Goal: Task Accomplishment & Management: Manage account settings

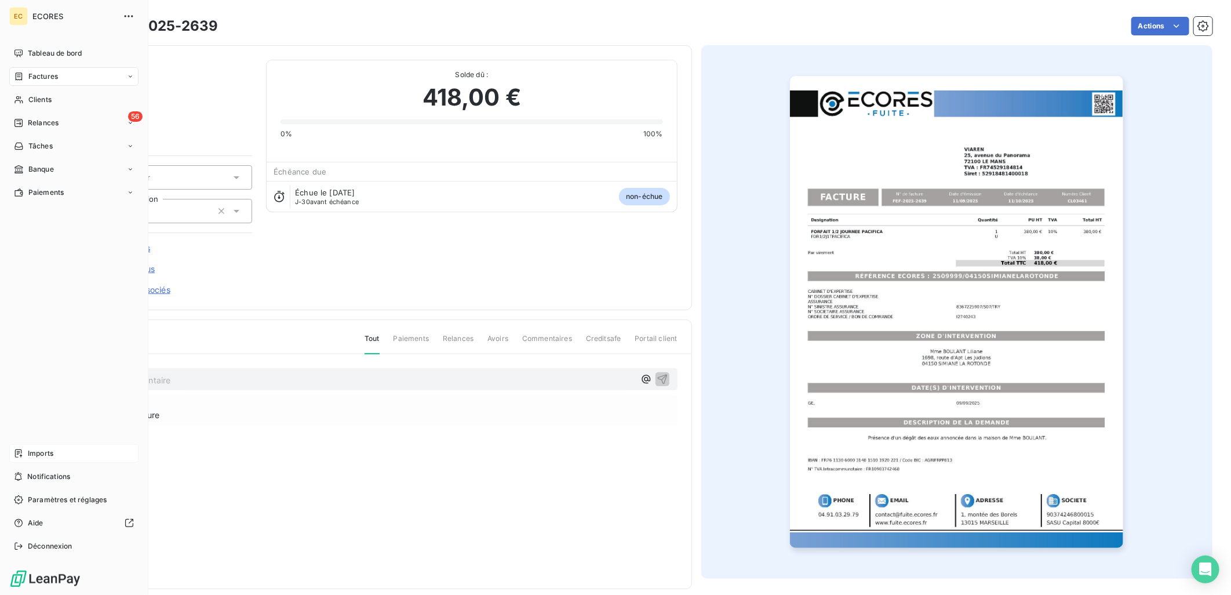
click at [45, 445] on div "Imports" at bounding box center [73, 453] width 129 height 19
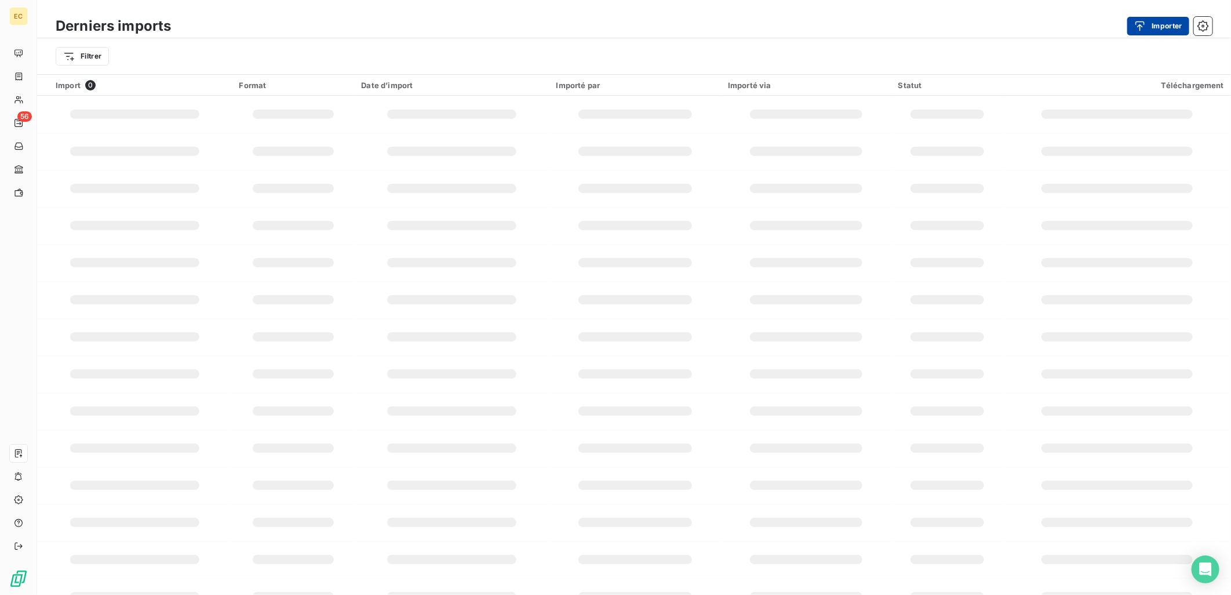
click at [1152, 27] on button "Importer" at bounding box center [1158, 26] width 62 height 19
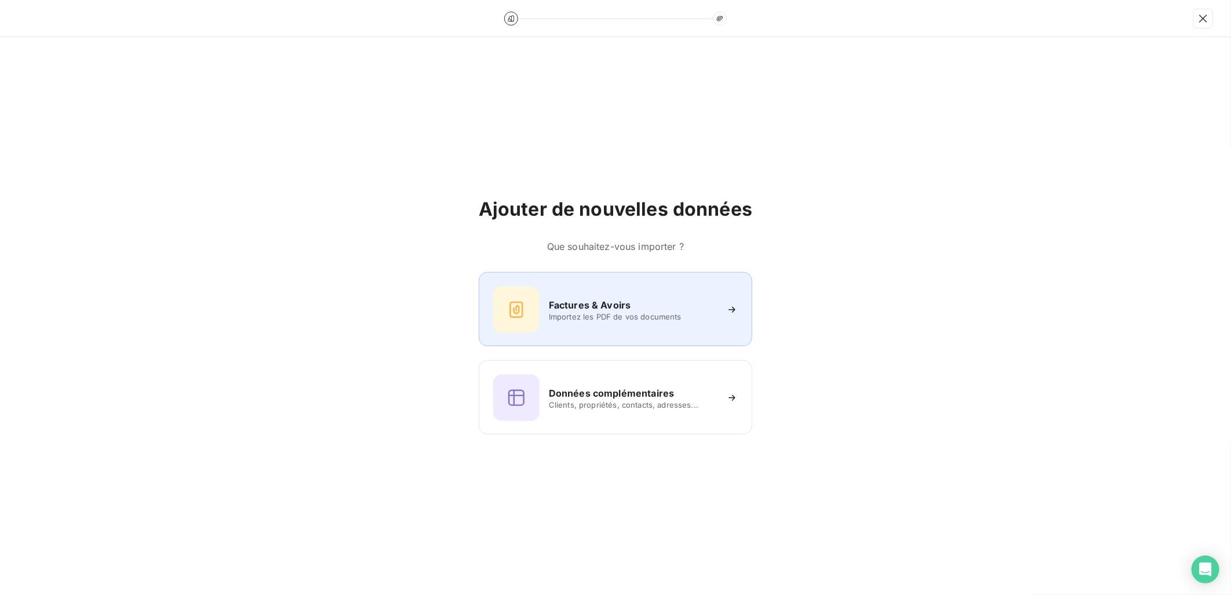
click at [598, 304] on h6 "Factures & Avoirs" at bounding box center [590, 305] width 82 height 14
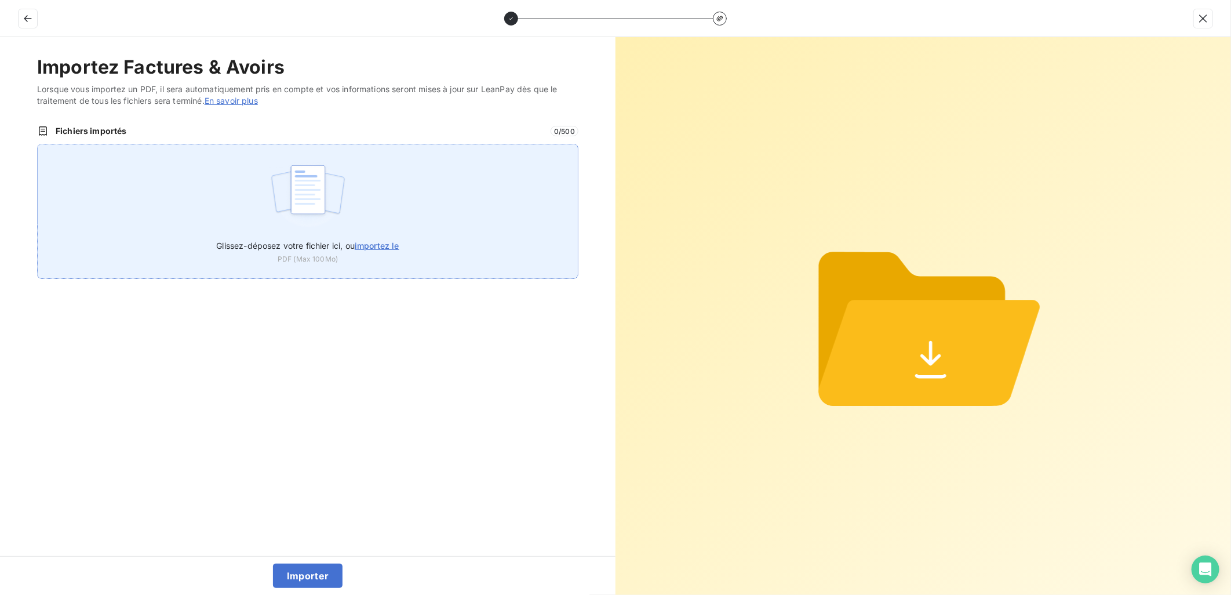
click at [385, 236] on label "Glissez-déposez votre fichier ici, ou importez le" at bounding box center [307, 242] width 183 height 21
click at [38, 144] on input "Glissez-déposez votre fichier ici, ou importez le" at bounding box center [37, 144] width 1 height 1
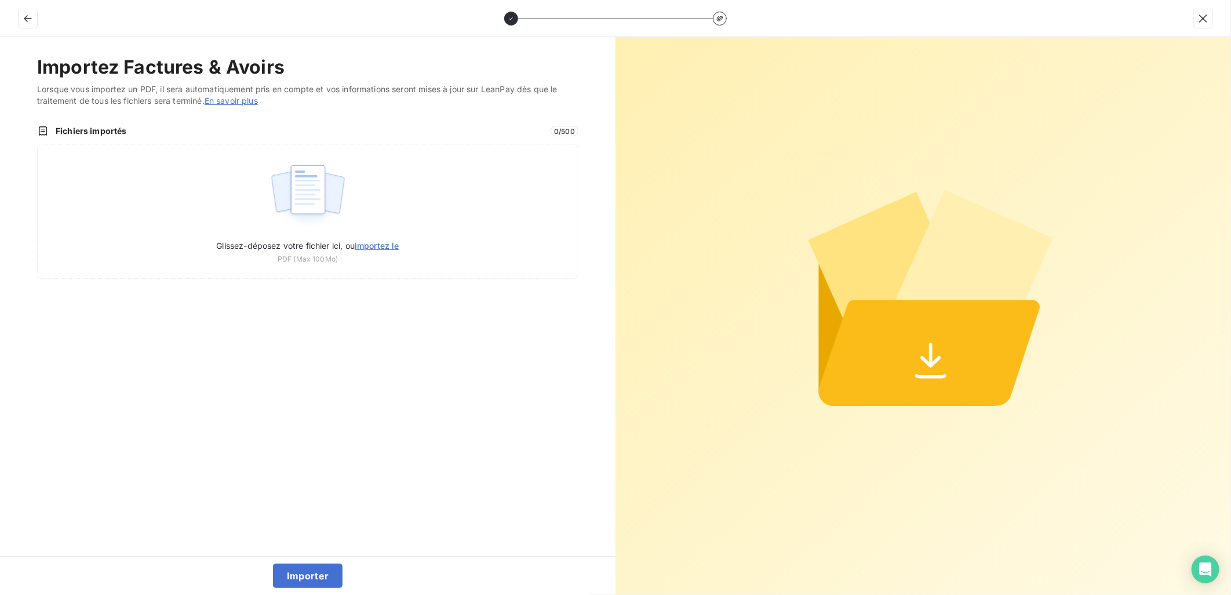
type input "C:\fakepath\FEF-2025-2640.pdf"
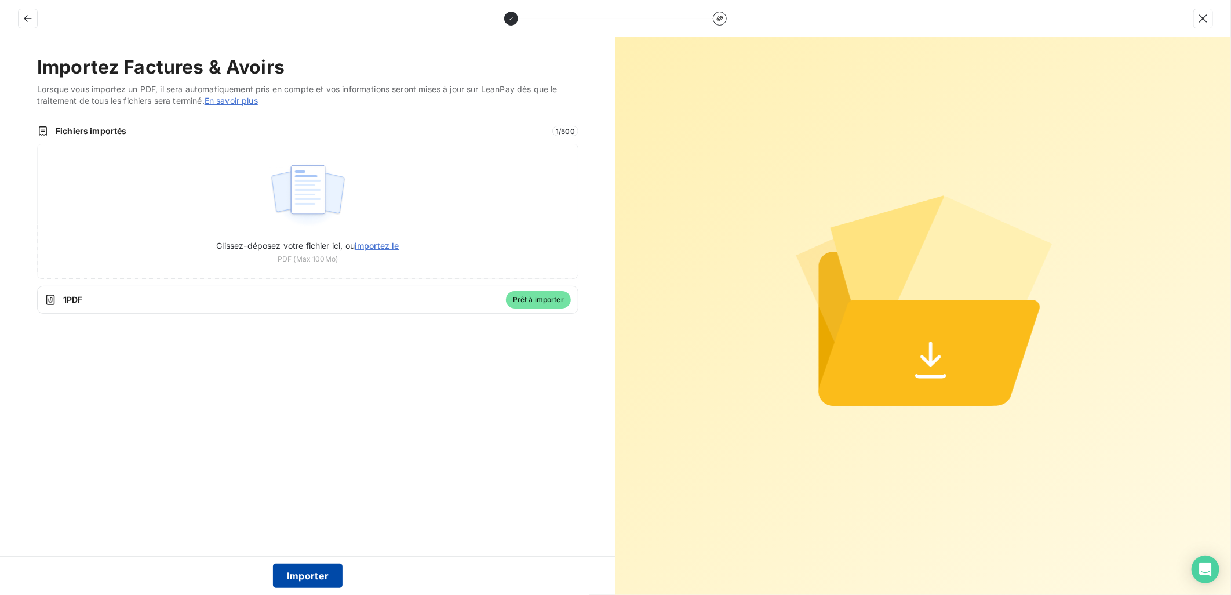
click at [301, 581] on button "Importer" at bounding box center [308, 575] width 70 height 24
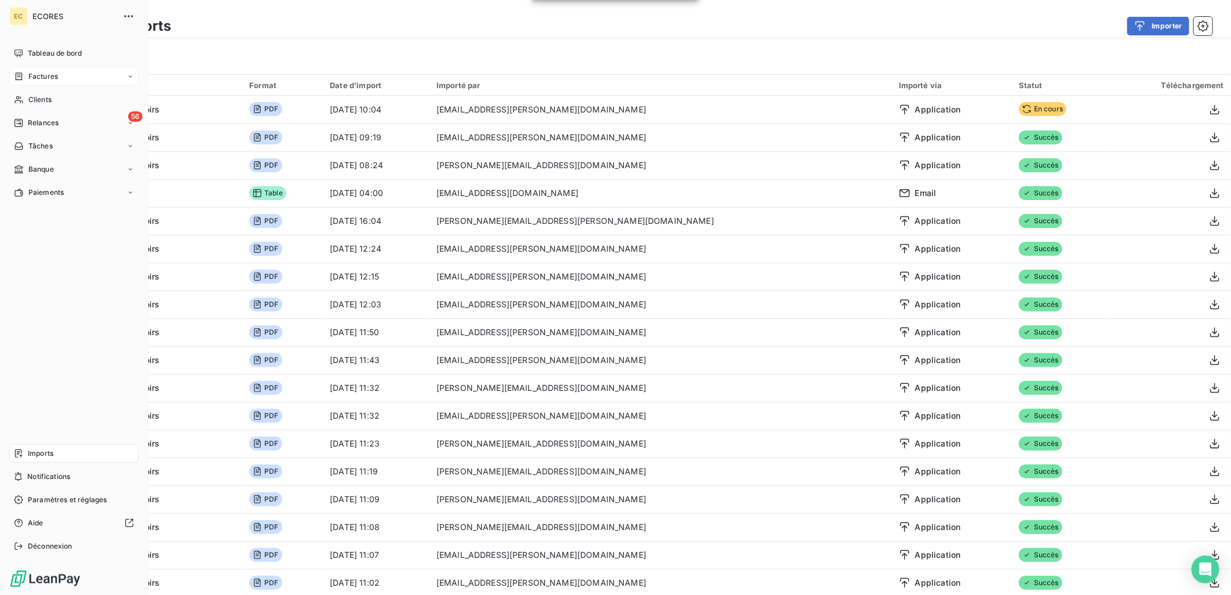
click at [54, 73] on span "Factures" at bounding box center [43, 76] width 30 height 10
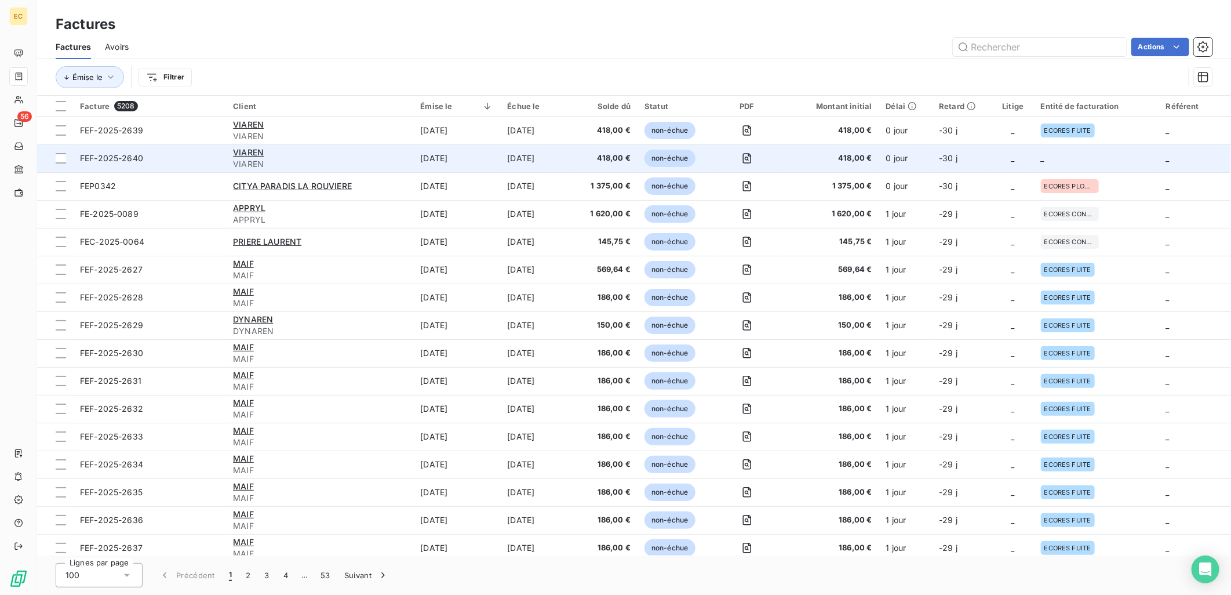
click at [994, 159] on td "_" at bounding box center [1013, 158] width 42 height 28
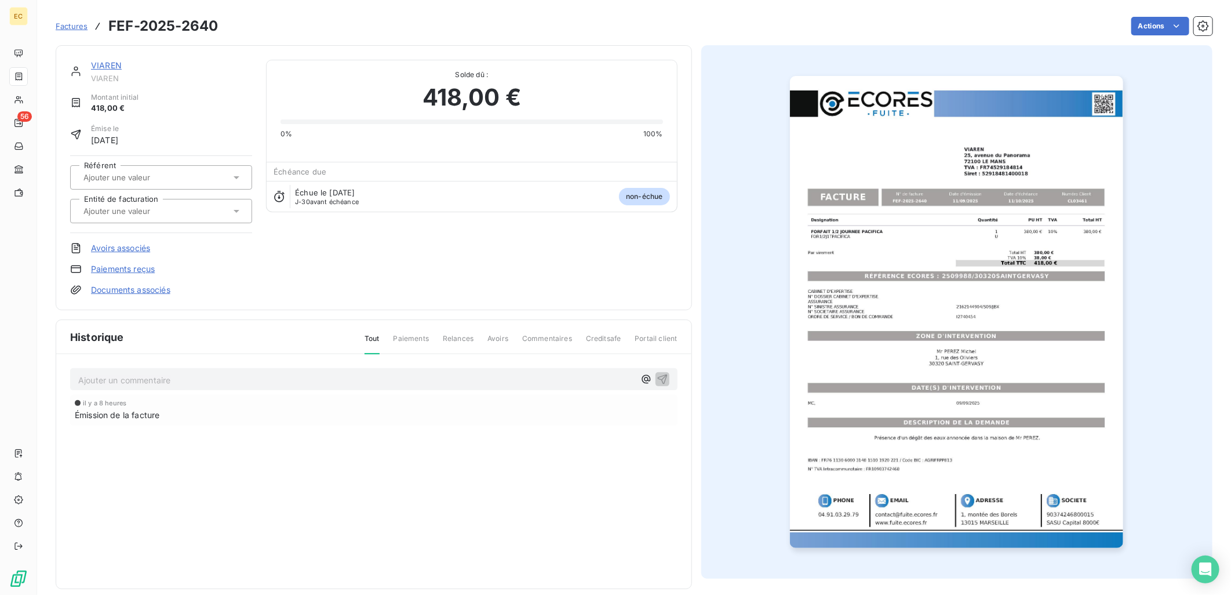
click at [148, 289] on link "Documents associés" at bounding box center [130, 290] width 79 height 12
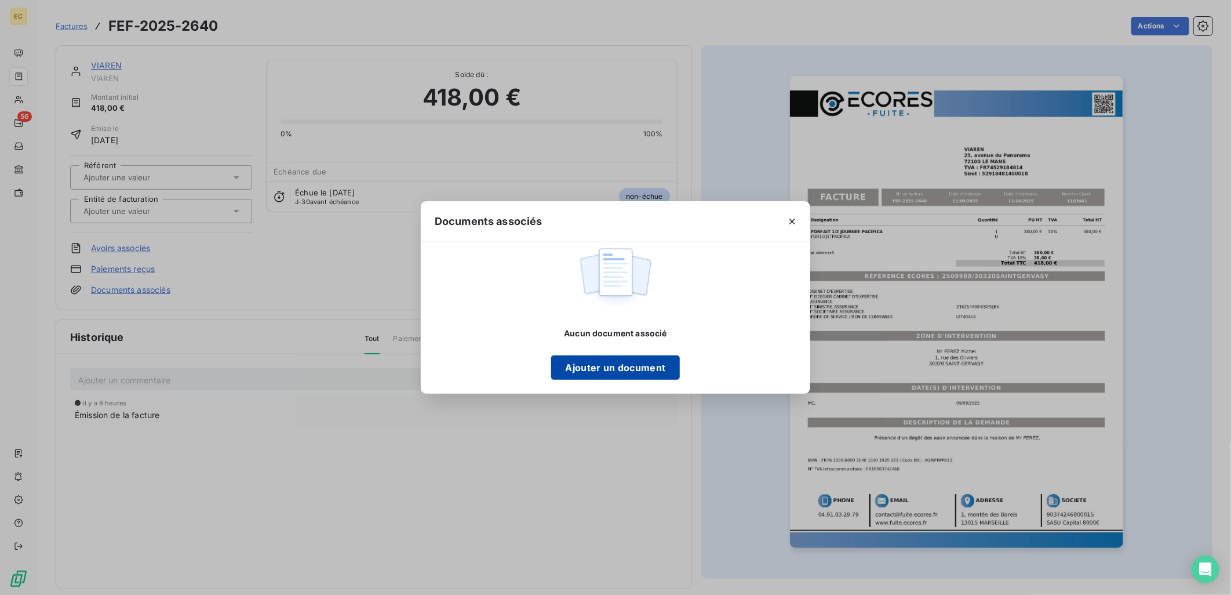
click at [628, 374] on button "Ajouter un document" at bounding box center [615, 367] width 128 height 24
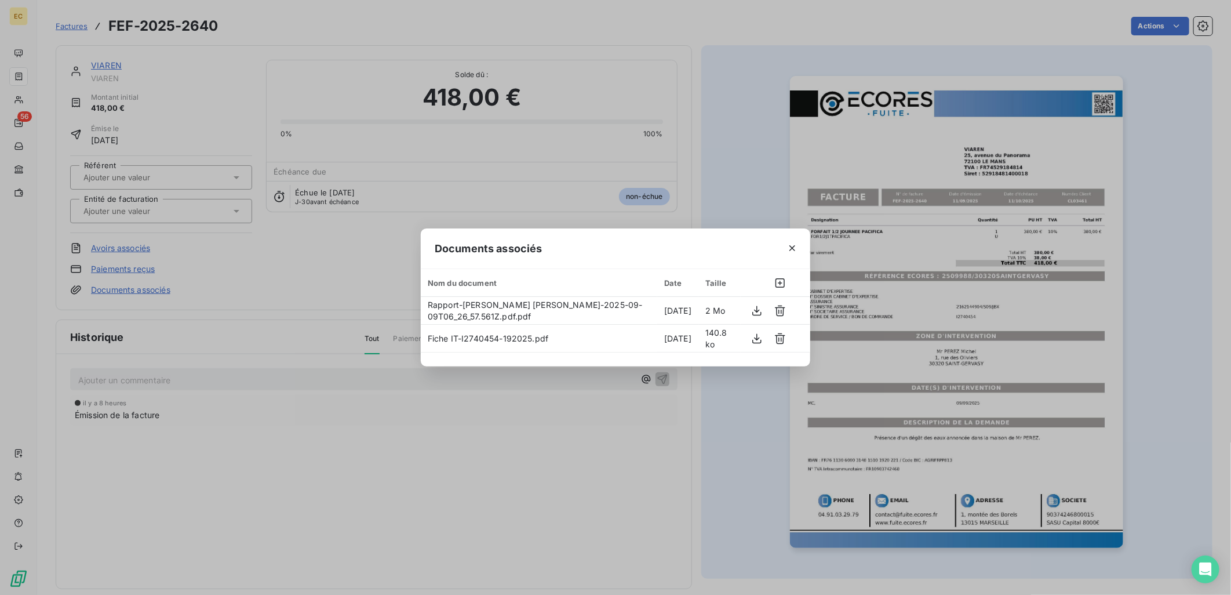
click at [271, 256] on div "Documents associés Nom du document Date Taille Rapport-[PERSON_NAME] [PERSON_NA…" at bounding box center [615, 297] width 1231 height 595
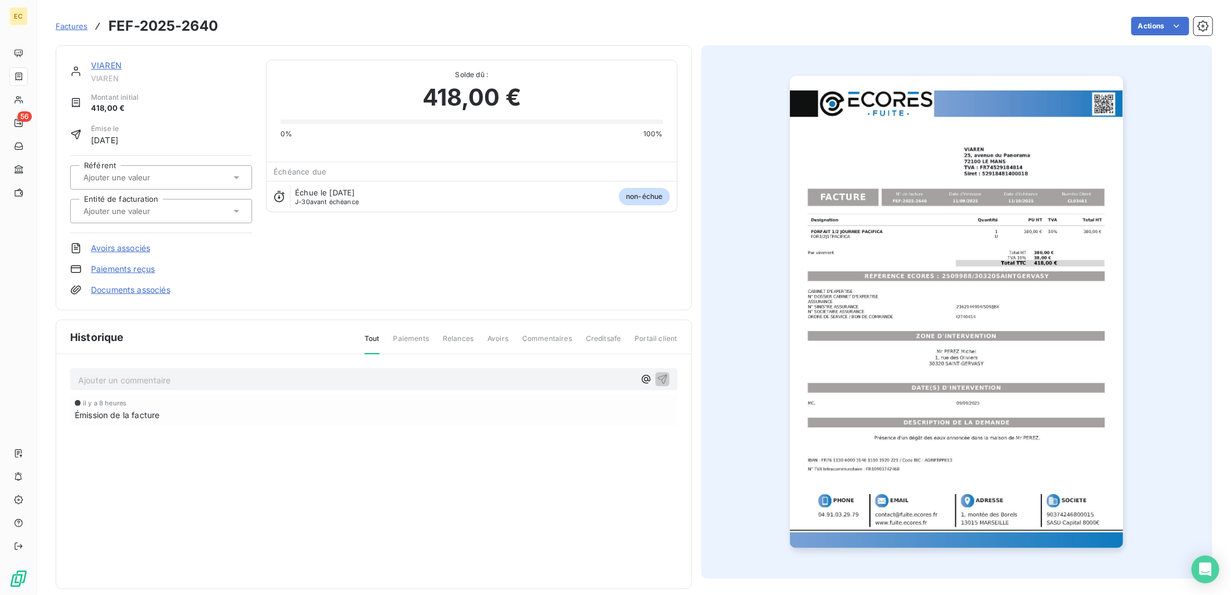
click at [122, 208] on input "text" at bounding box center [140, 211] width 117 height 10
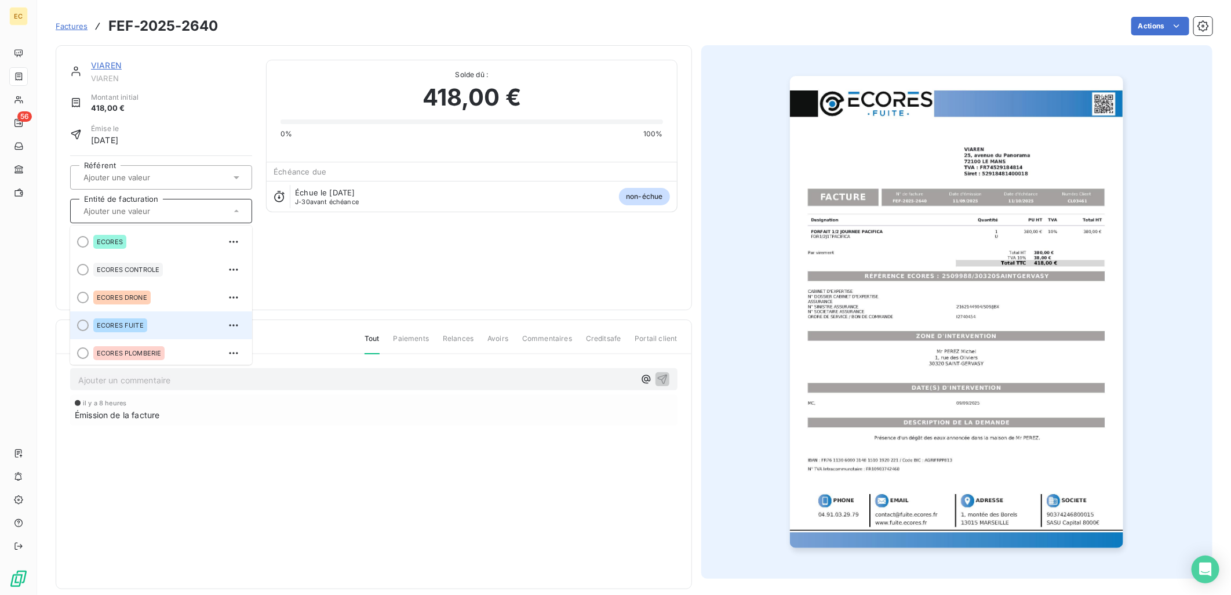
click at [119, 328] on div "ECORES FUITE" at bounding box center [120, 325] width 54 height 14
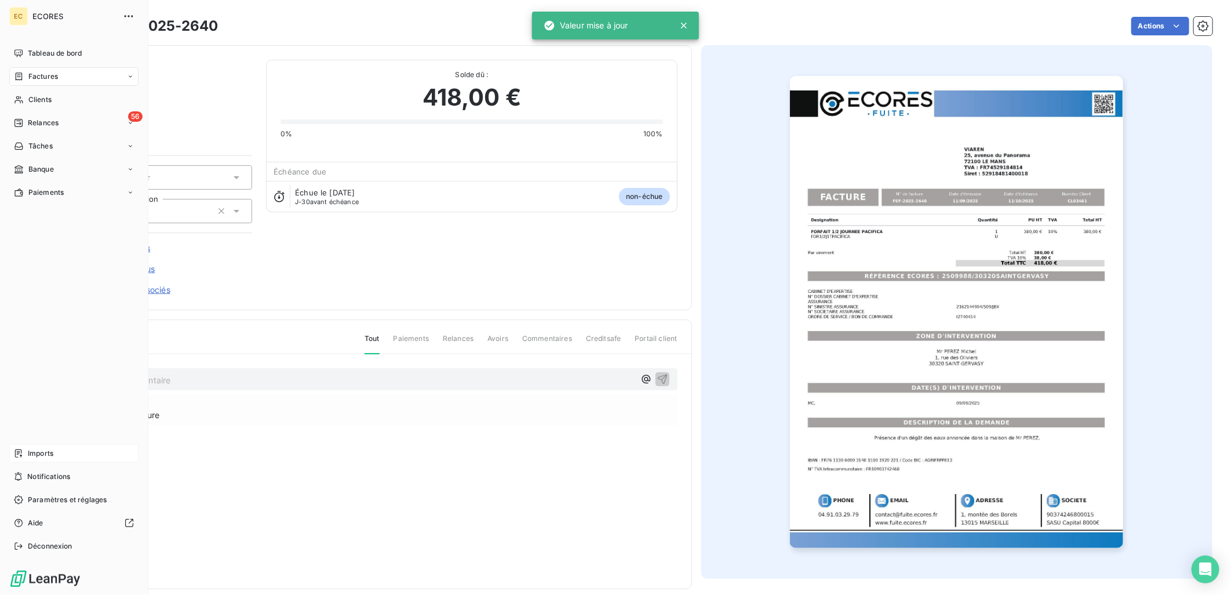
click at [59, 449] on div "Imports" at bounding box center [73, 453] width 129 height 19
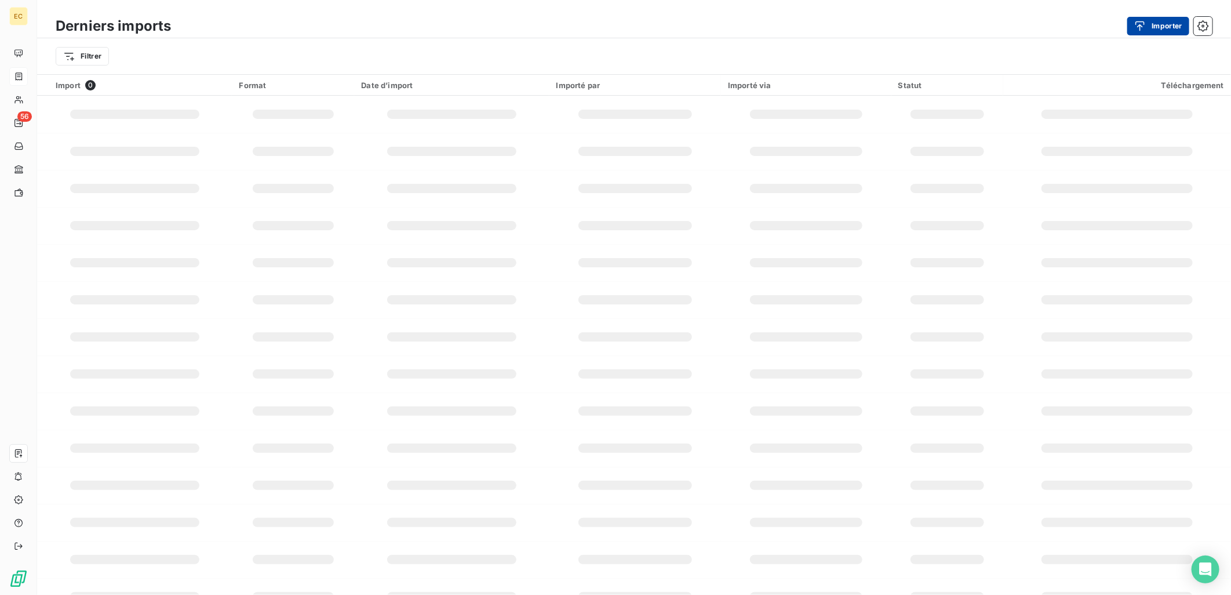
click at [1166, 30] on button "Importer" at bounding box center [1158, 26] width 62 height 19
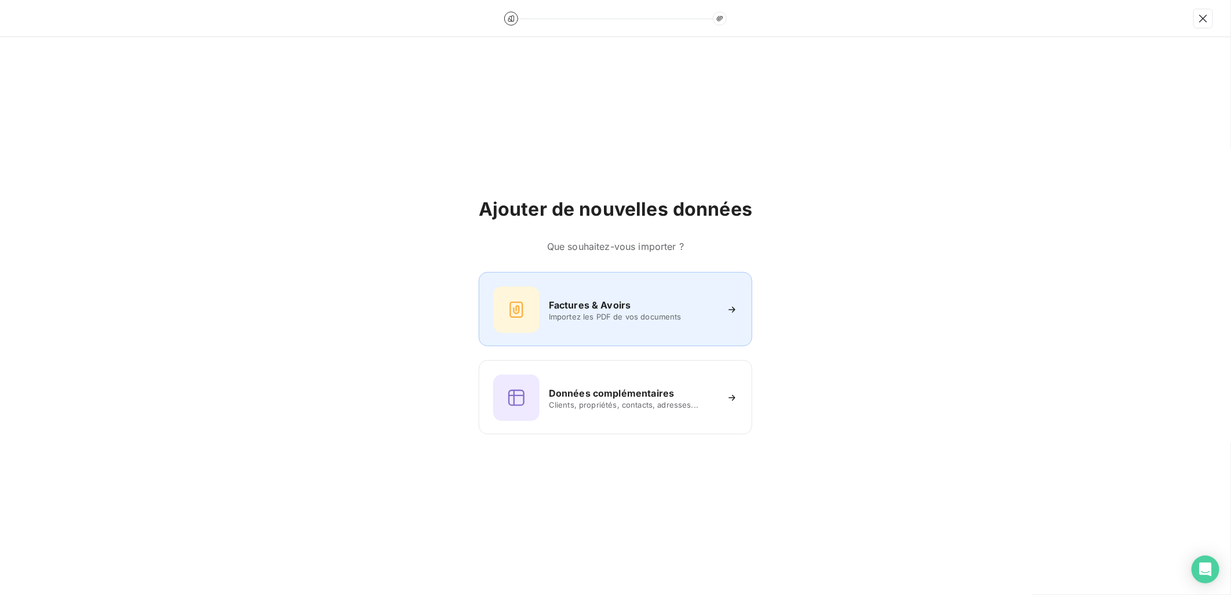
click at [656, 312] on span "Importez les PDF de vos documents" at bounding box center [633, 316] width 168 height 9
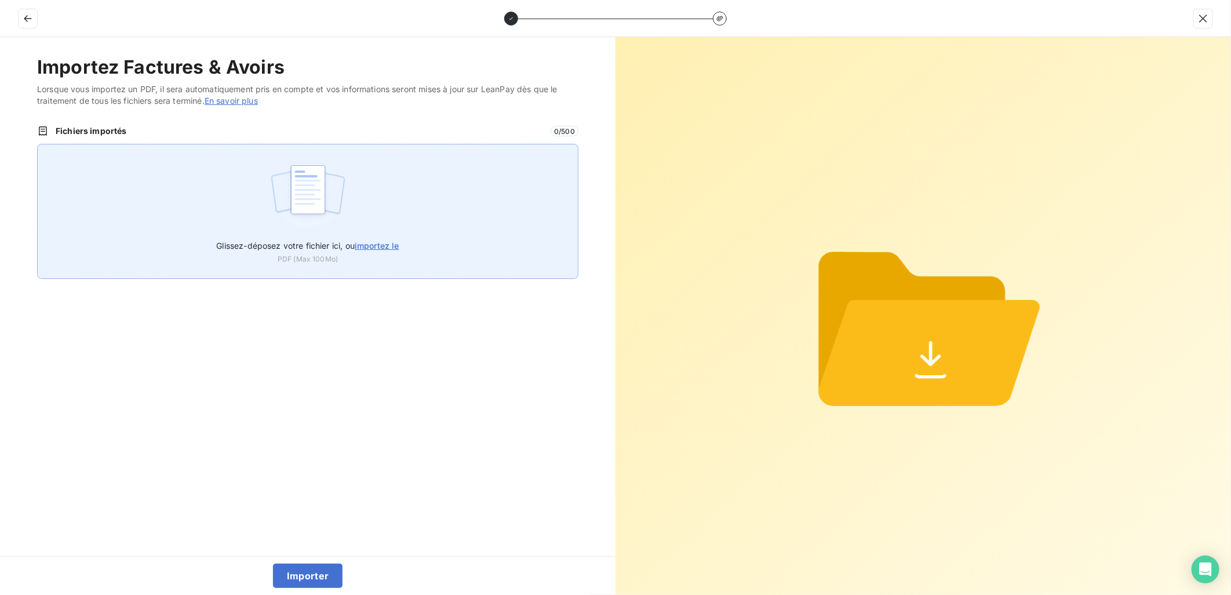
click at [365, 225] on div "Glissez-déposez votre fichier ici, ou importez le PDF (Max 100Mo)" at bounding box center [307, 211] width 541 height 135
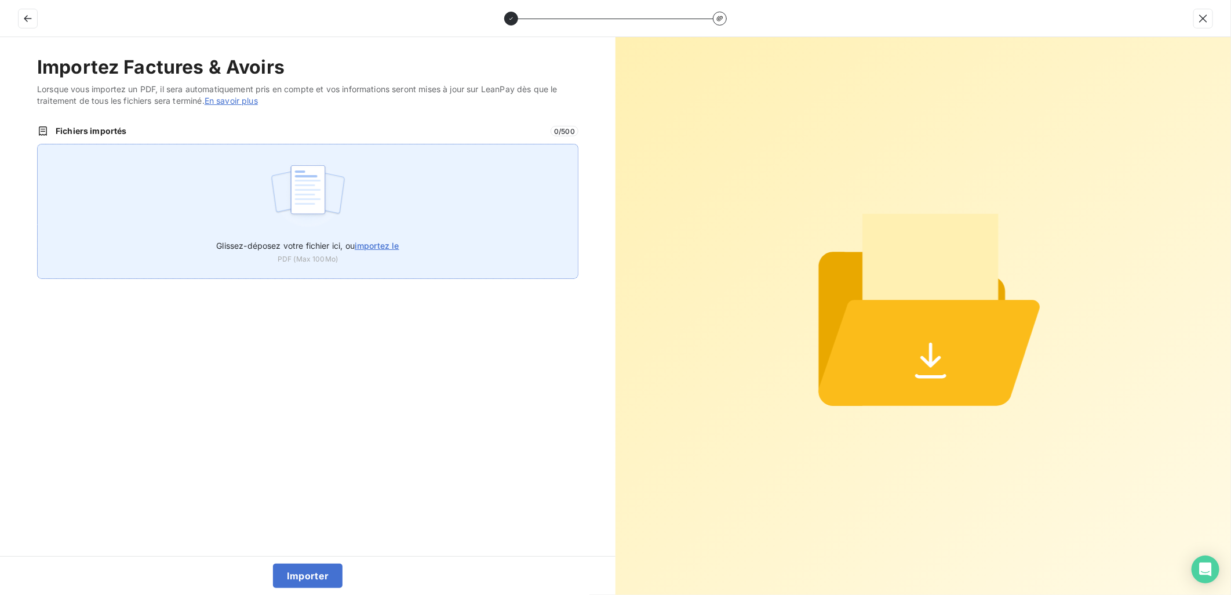
type input "C:\fakepath\FEF-2025-2641.pdf"
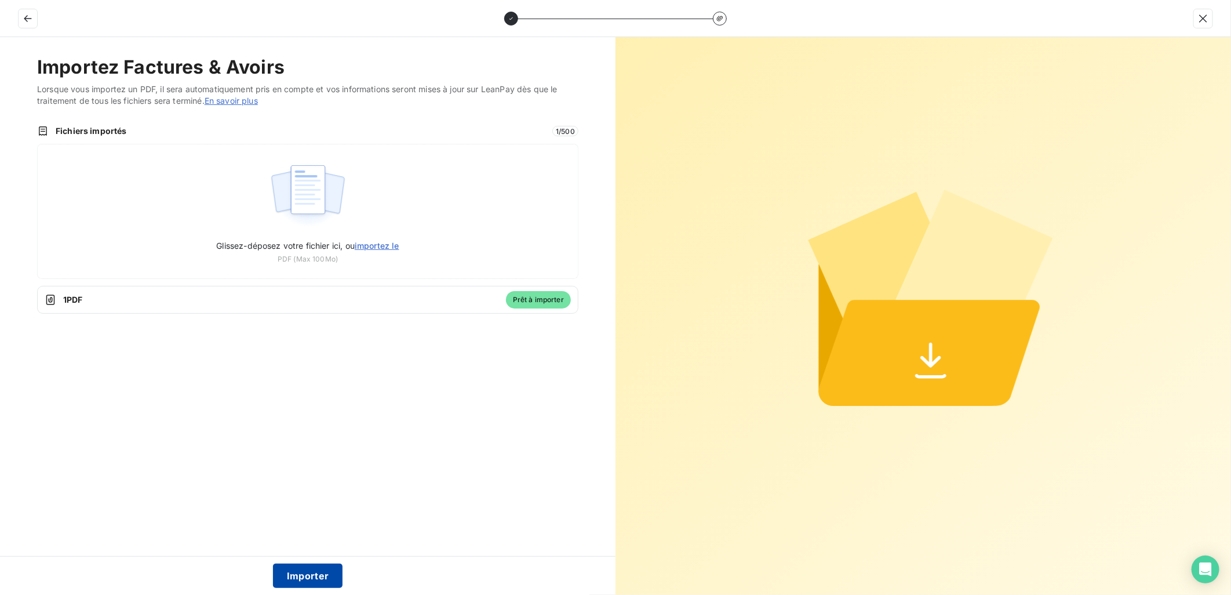
click at [319, 572] on button "Importer" at bounding box center [308, 575] width 70 height 24
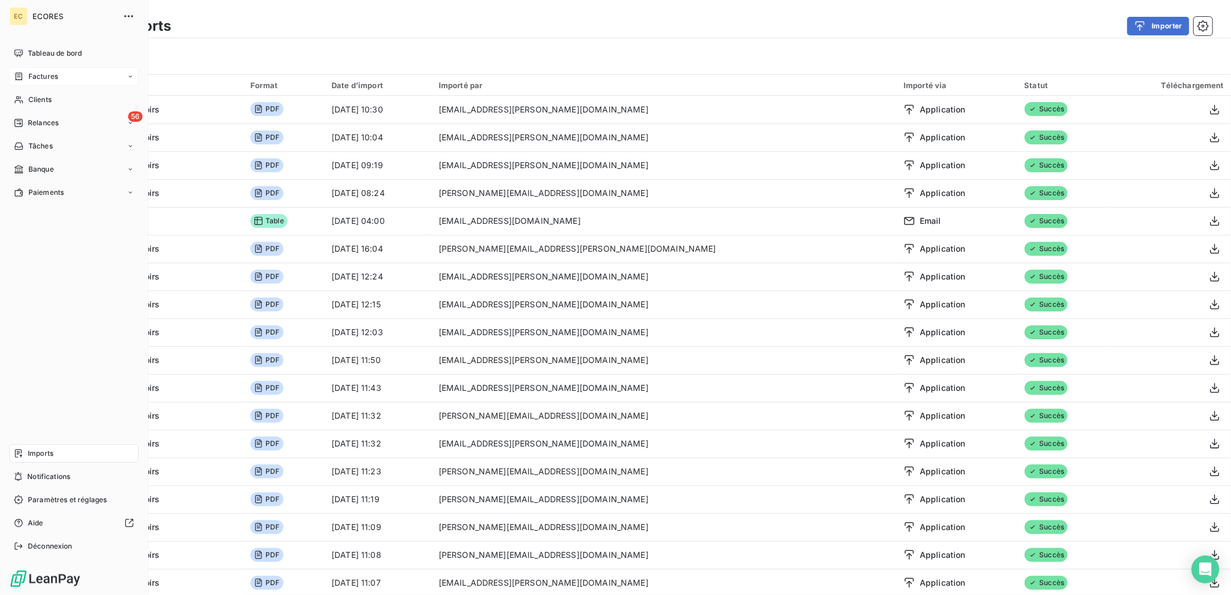
click at [30, 74] on span "Factures" at bounding box center [43, 76] width 30 height 10
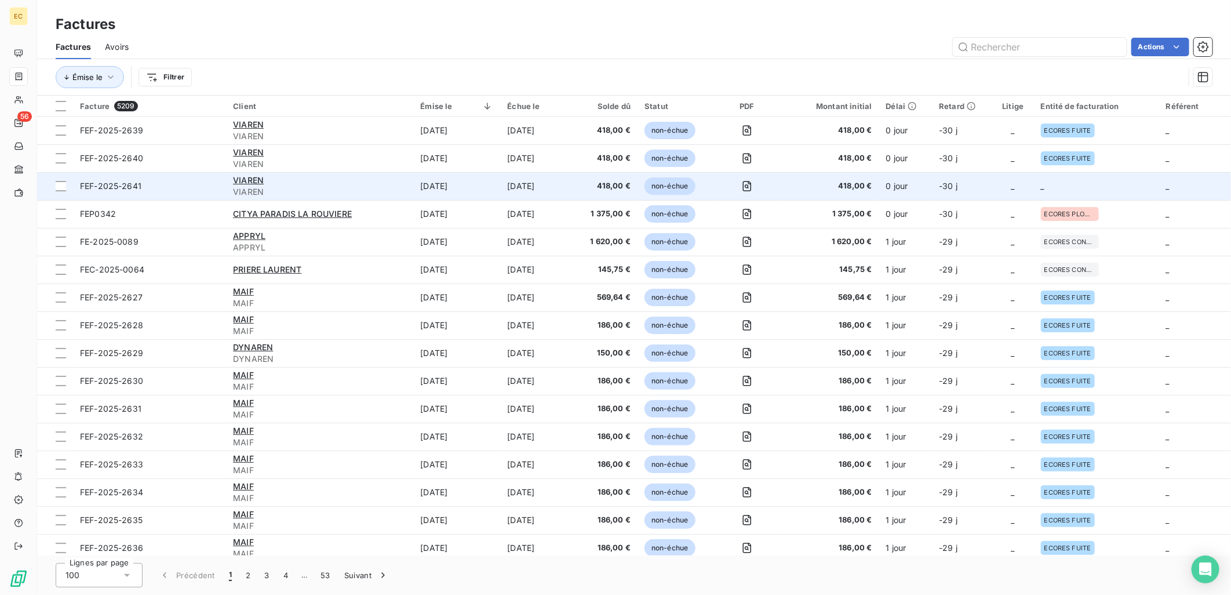
click at [973, 194] on td "-30 j" at bounding box center [962, 186] width 60 height 28
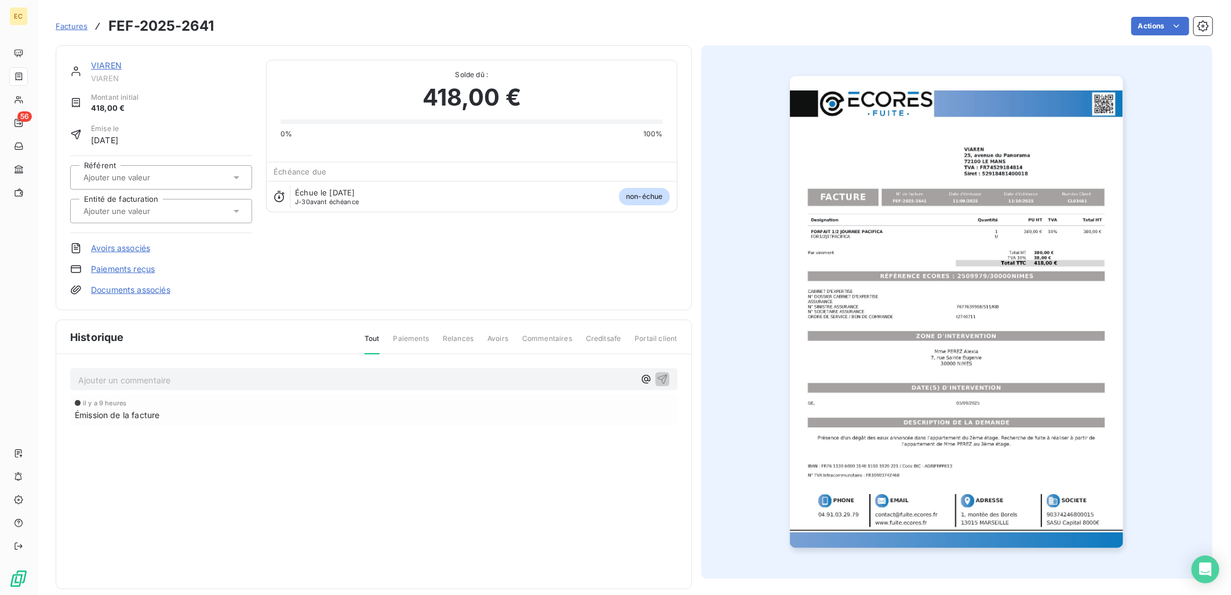
click at [143, 288] on link "Documents associés" at bounding box center [130, 290] width 79 height 12
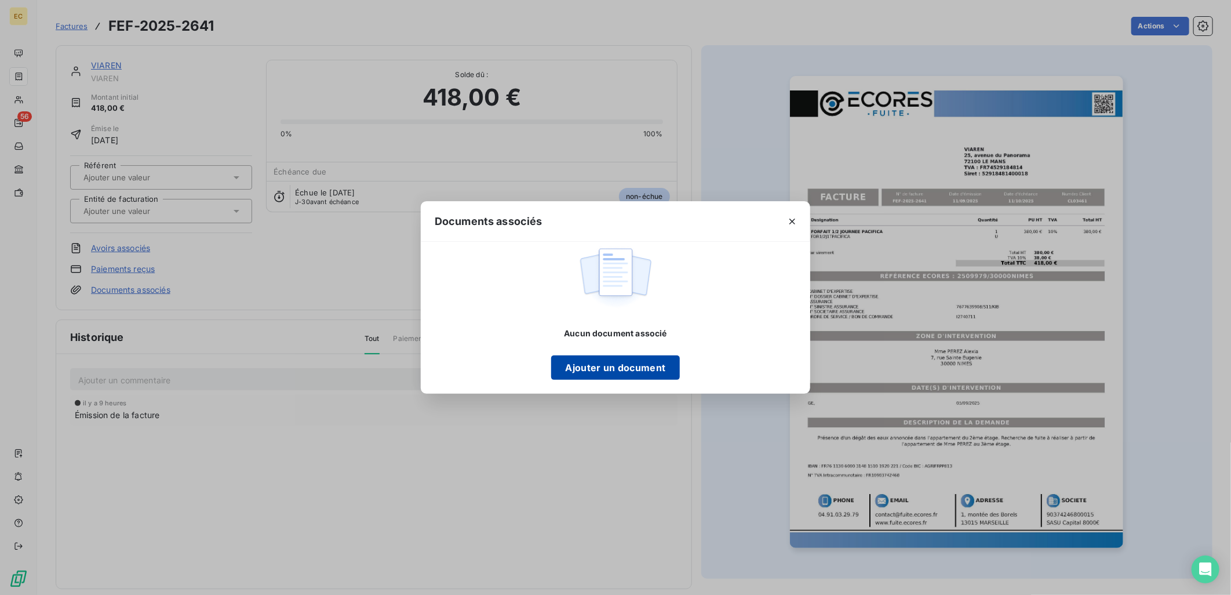
click at [578, 372] on button "Ajouter un document" at bounding box center [615, 367] width 128 height 24
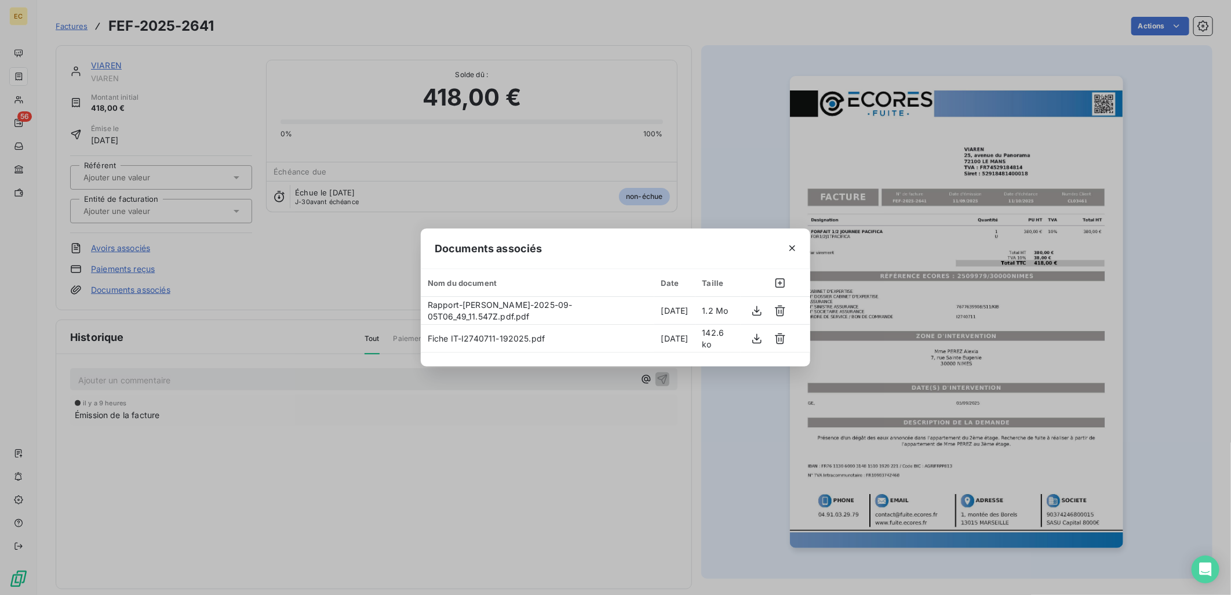
click at [186, 198] on div "Documents associés Nom du document Date Taille Rapport-[PERSON_NAME]-2025-09-05…" at bounding box center [615, 297] width 1231 height 595
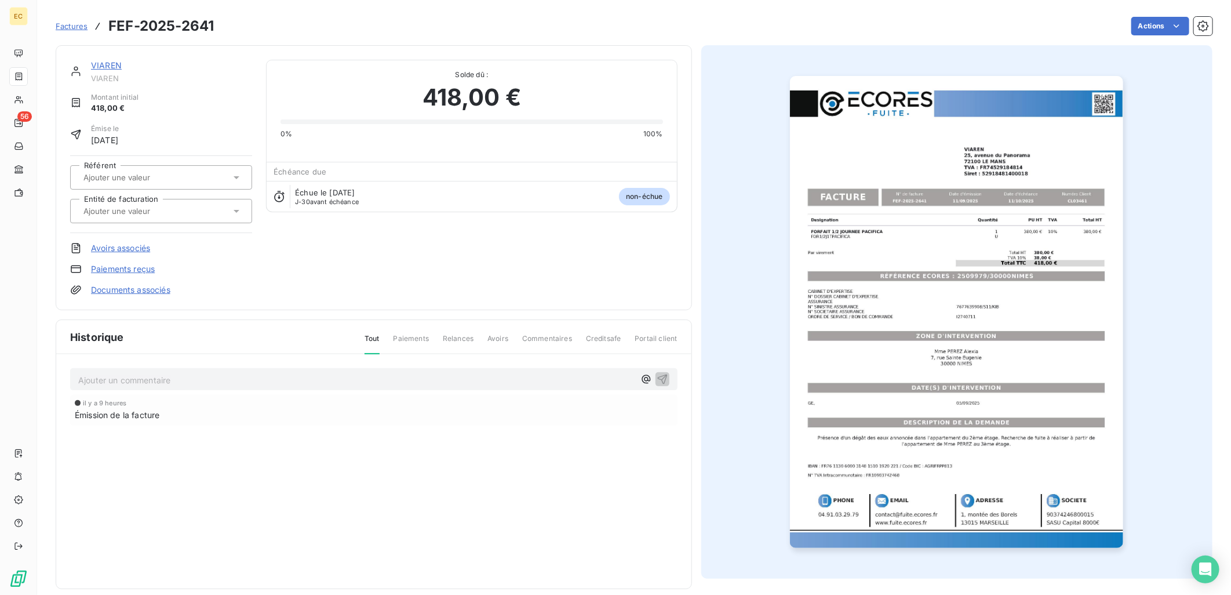
click at [190, 205] on div at bounding box center [155, 210] width 151 height 15
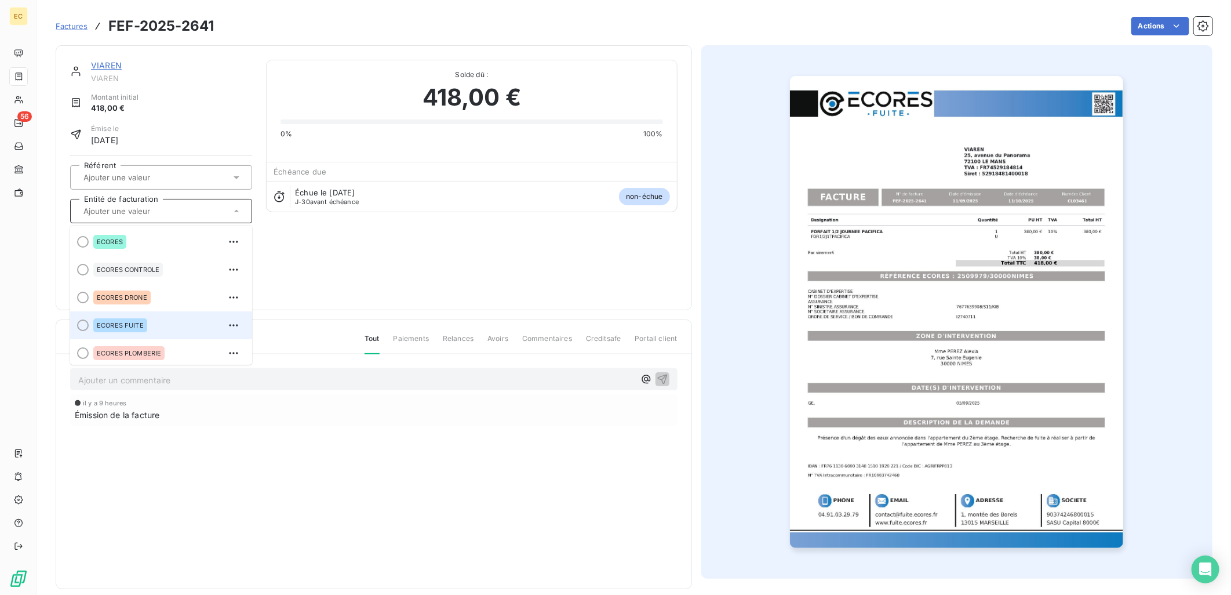
click at [154, 318] on div "ECORES FUITE" at bounding box center [168, 325] width 150 height 19
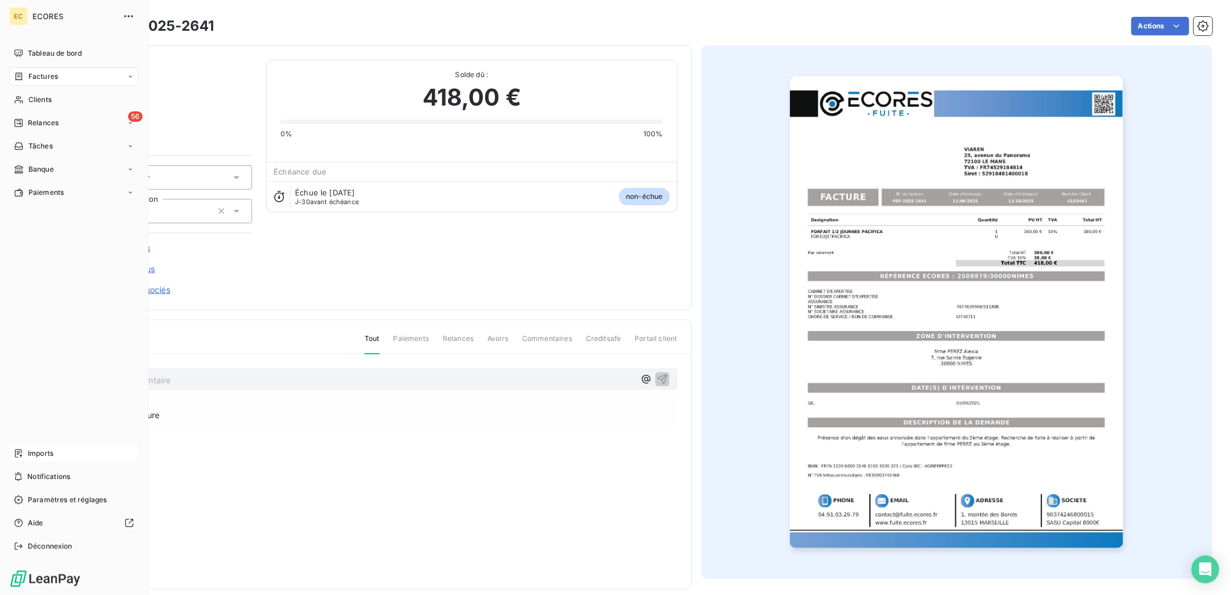
click at [60, 450] on div "Imports" at bounding box center [73, 453] width 129 height 19
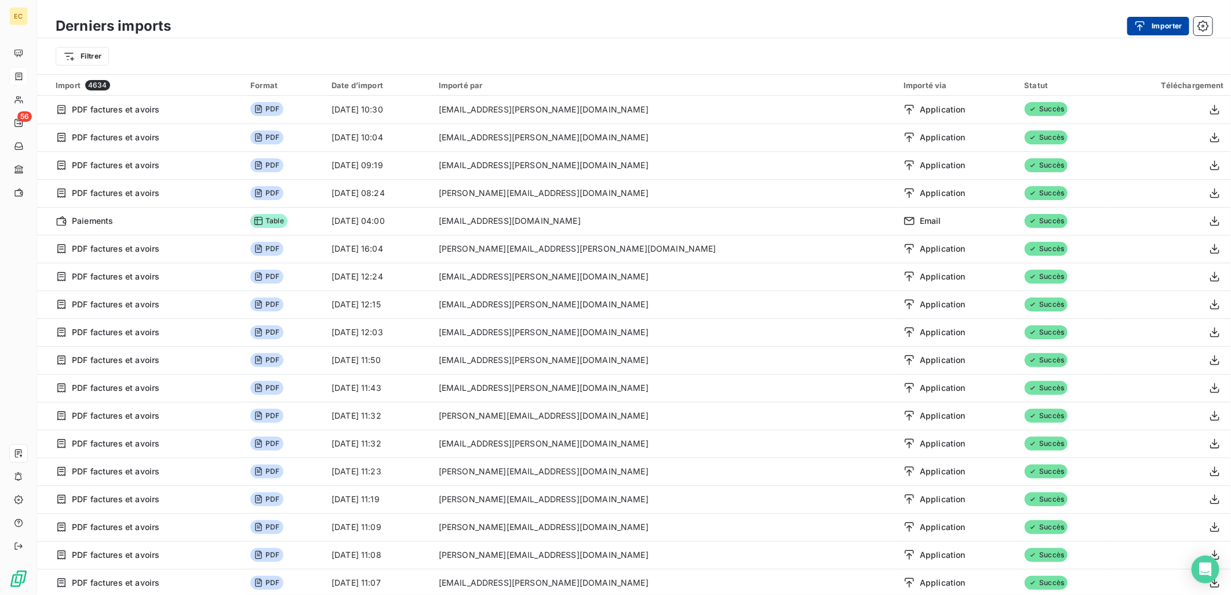
click at [1157, 22] on button "Importer" at bounding box center [1158, 26] width 62 height 19
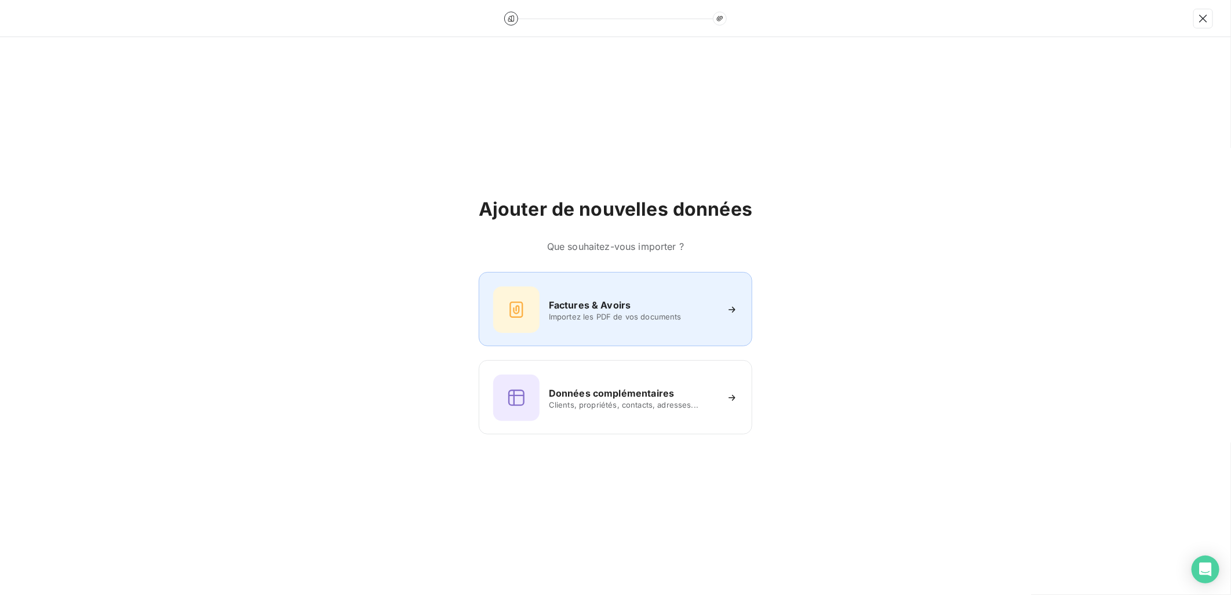
click at [620, 329] on div "Factures & Avoirs Importez les PDF de vos documents" at bounding box center [615, 309] width 245 height 46
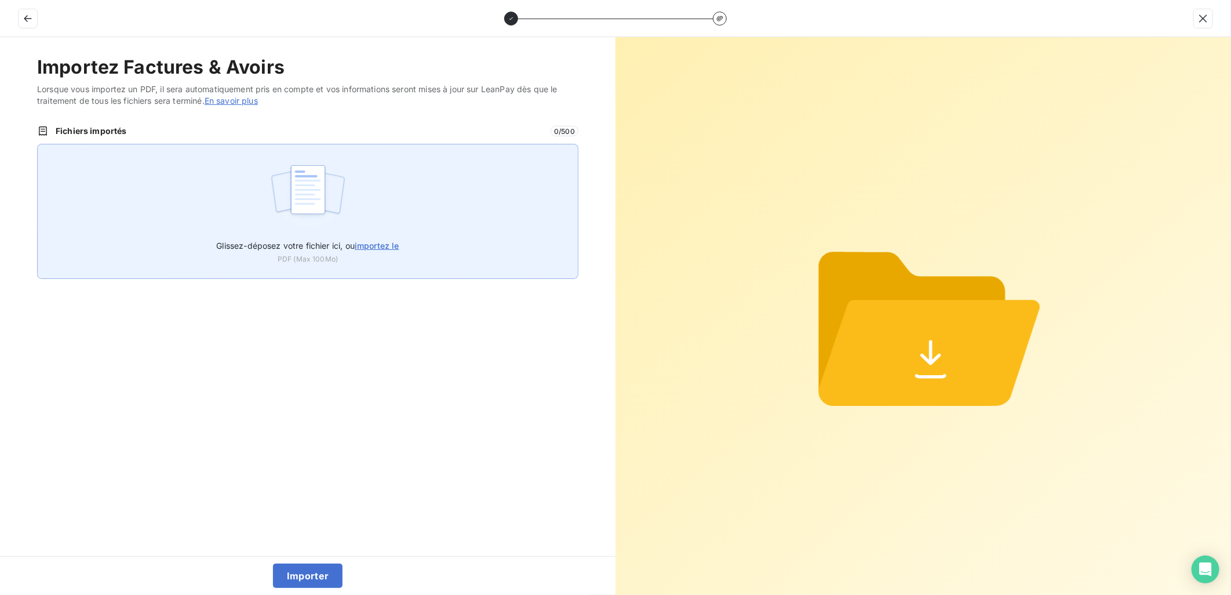
click at [322, 243] on span "Glissez-déposez votre fichier ici, ou importez le" at bounding box center [307, 246] width 183 height 10
click at [38, 144] on input "Glissez-déposez votre fichier ici, ou importez le" at bounding box center [37, 144] width 1 height 1
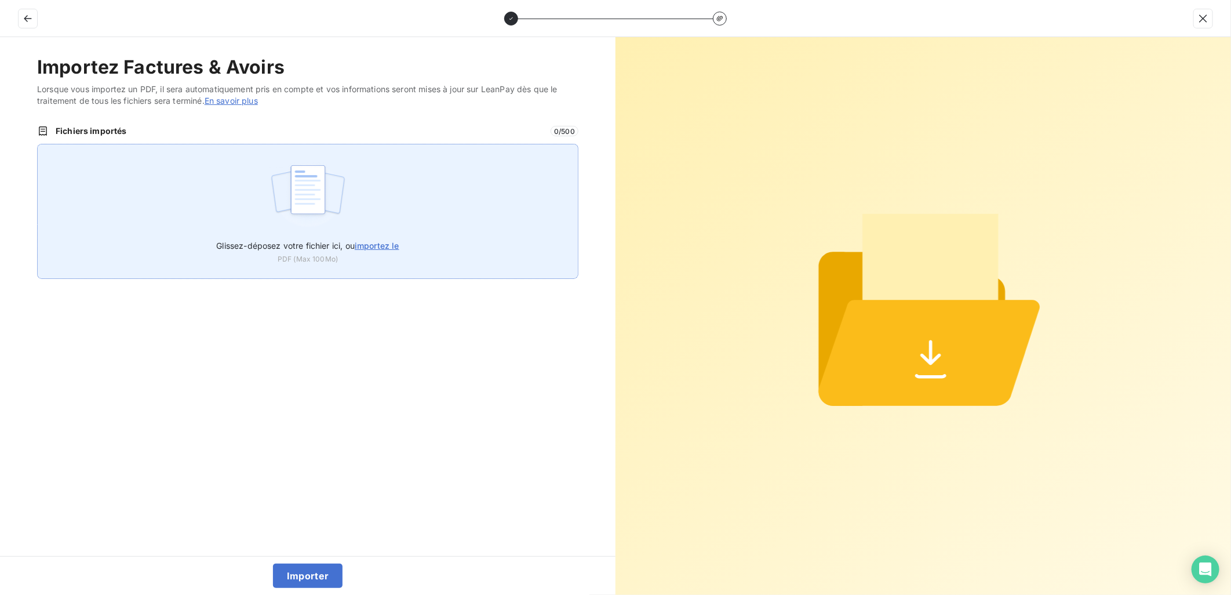
type input "C:\fakepath\FEF-2025-2642.pdf"
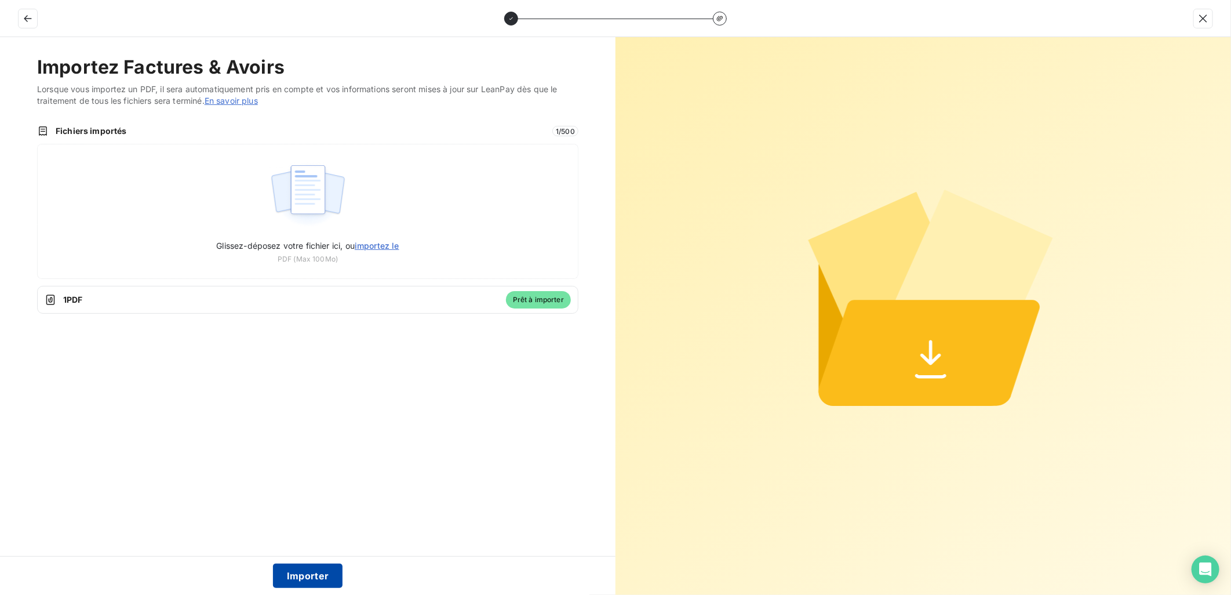
click at [321, 580] on button "Importer" at bounding box center [308, 575] width 70 height 24
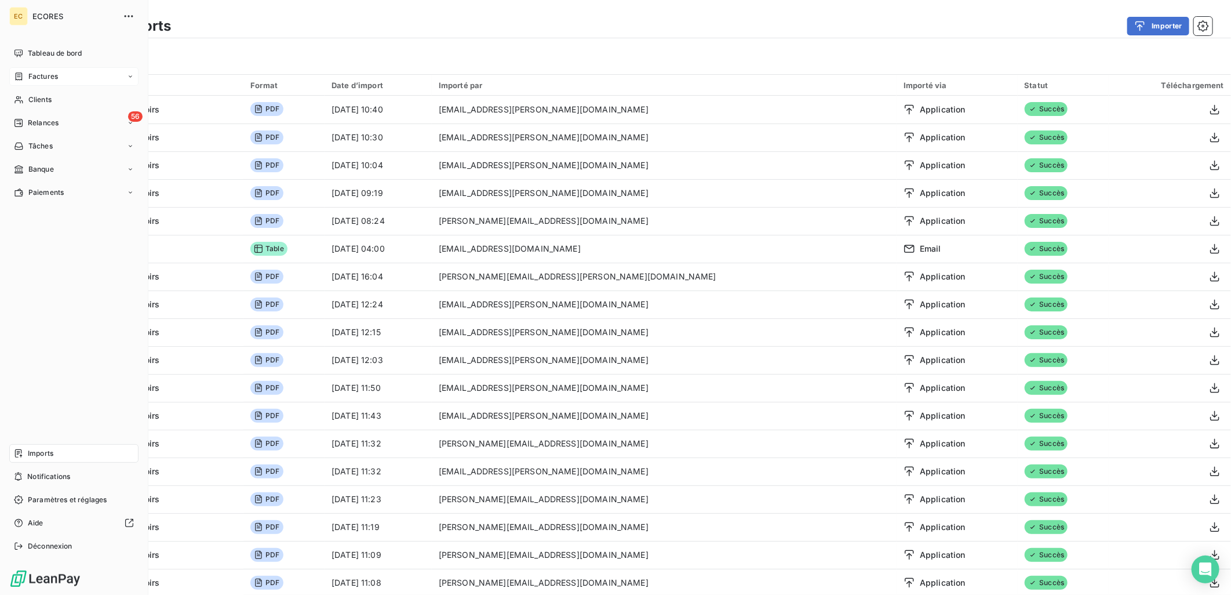
click at [45, 74] on span "Factures" at bounding box center [43, 76] width 30 height 10
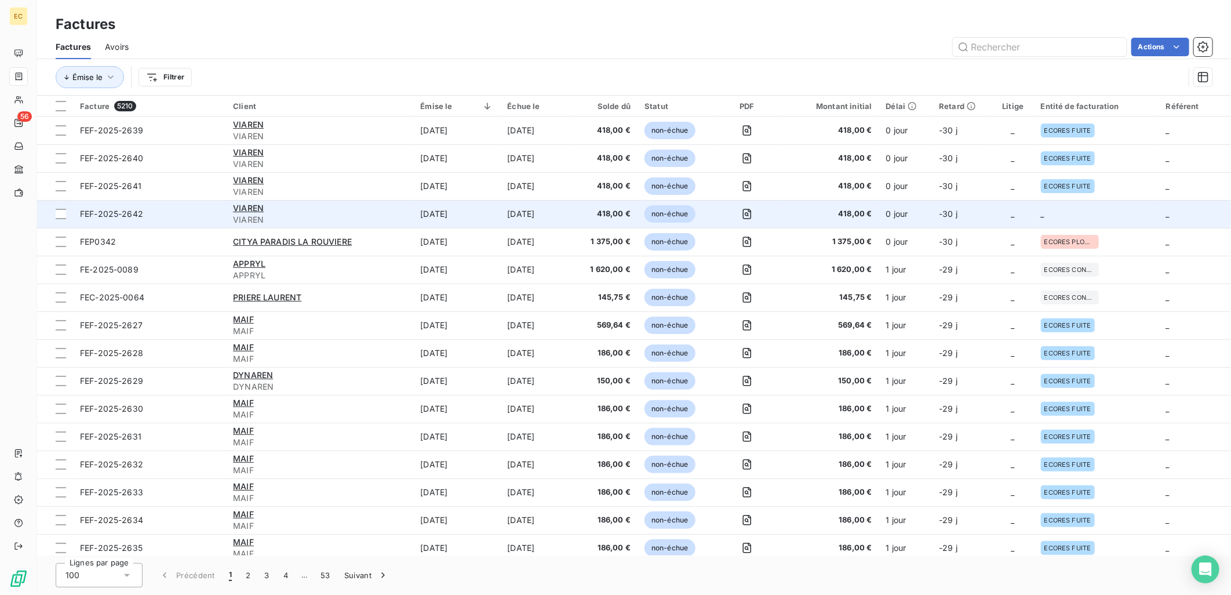
click at [1097, 219] on td "_" at bounding box center [1096, 214] width 125 height 28
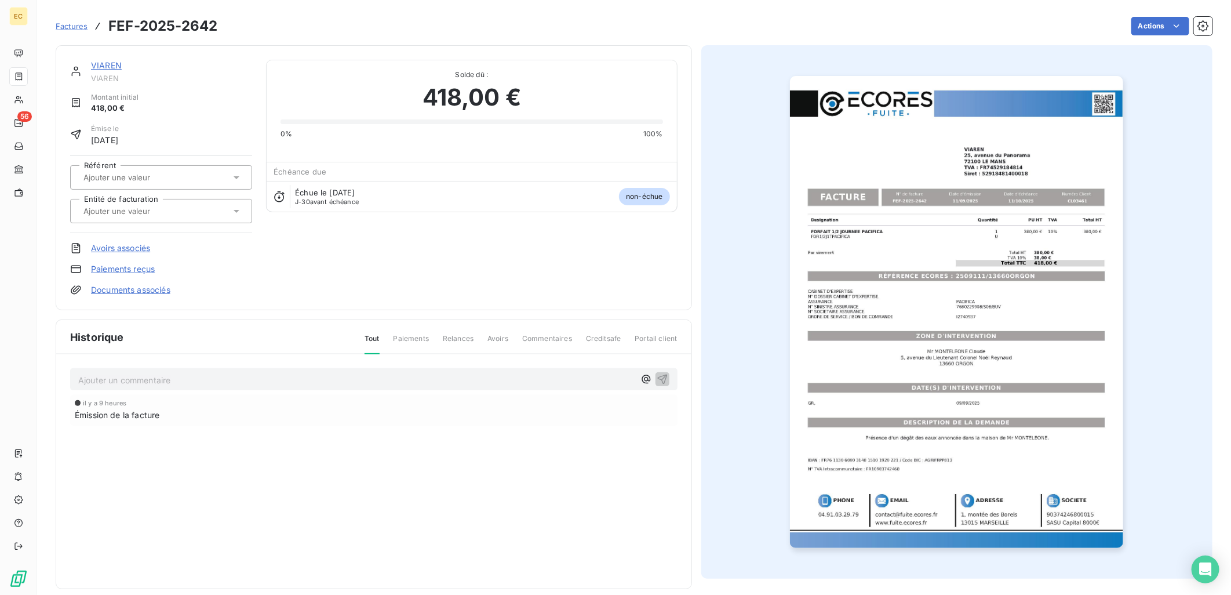
click at [111, 291] on link "Documents associés" at bounding box center [130, 290] width 79 height 12
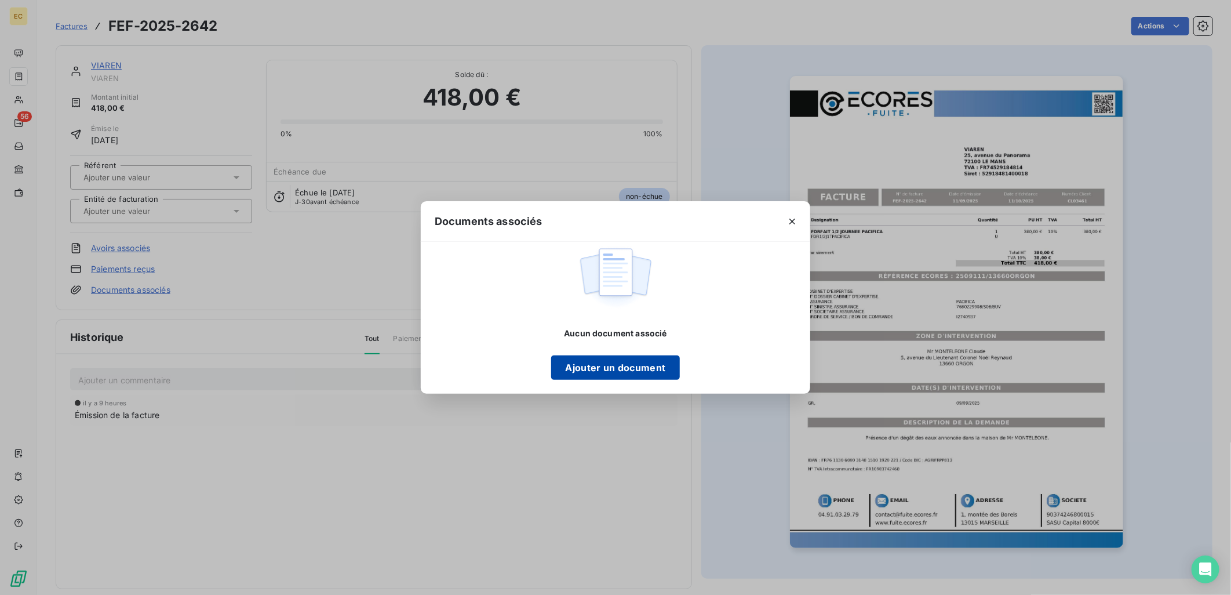
click at [636, 372] on button "Ajouter un document" at bounding box center [615, 367] width 128 height 24
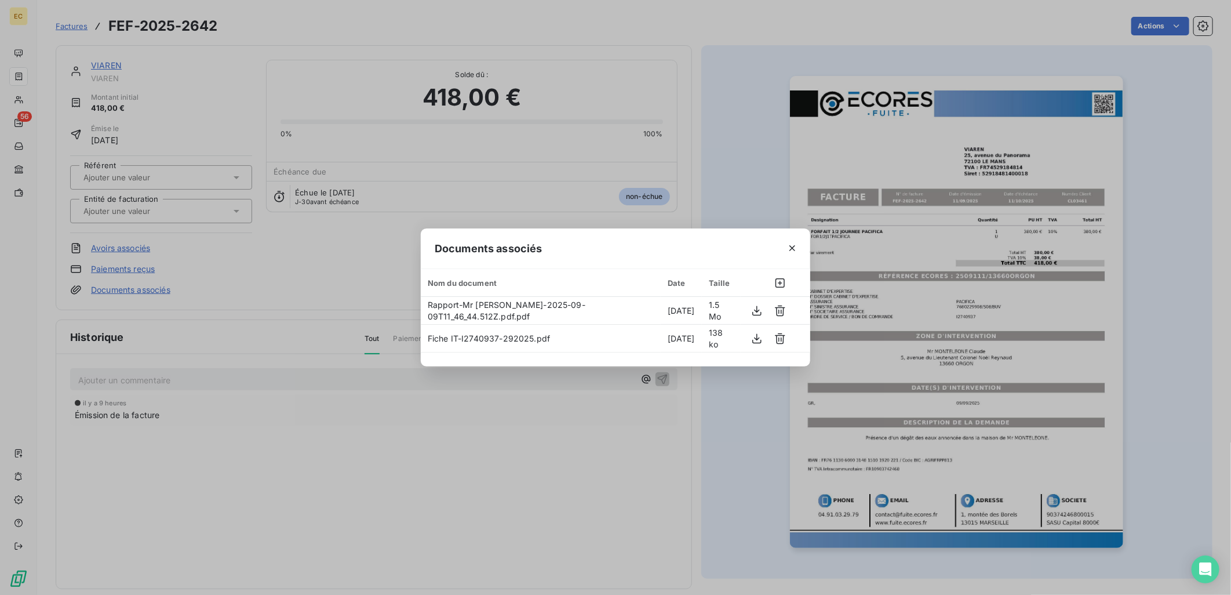
click at [187, 206] on div "Documents associés Nom du document Date Taille Rapport-Mr [PERSON_NAME]-2025-09…" at bounding box center [615, 297] width 1231 height 595
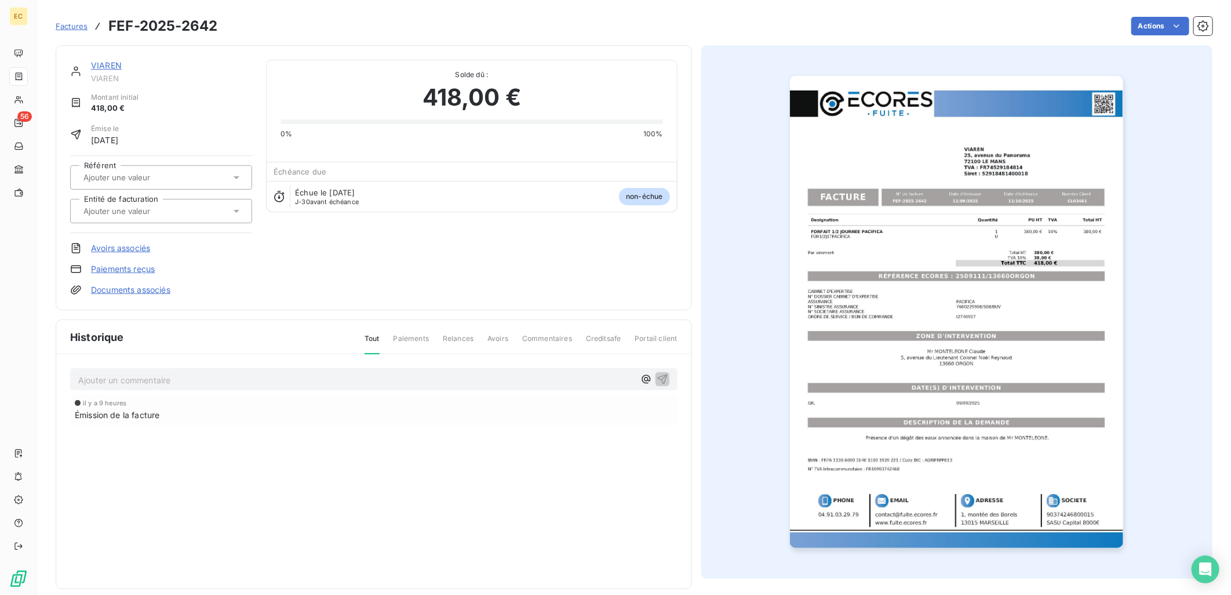
click at [187, 206] on div at bounding box center [155, 210] width 151 height 15
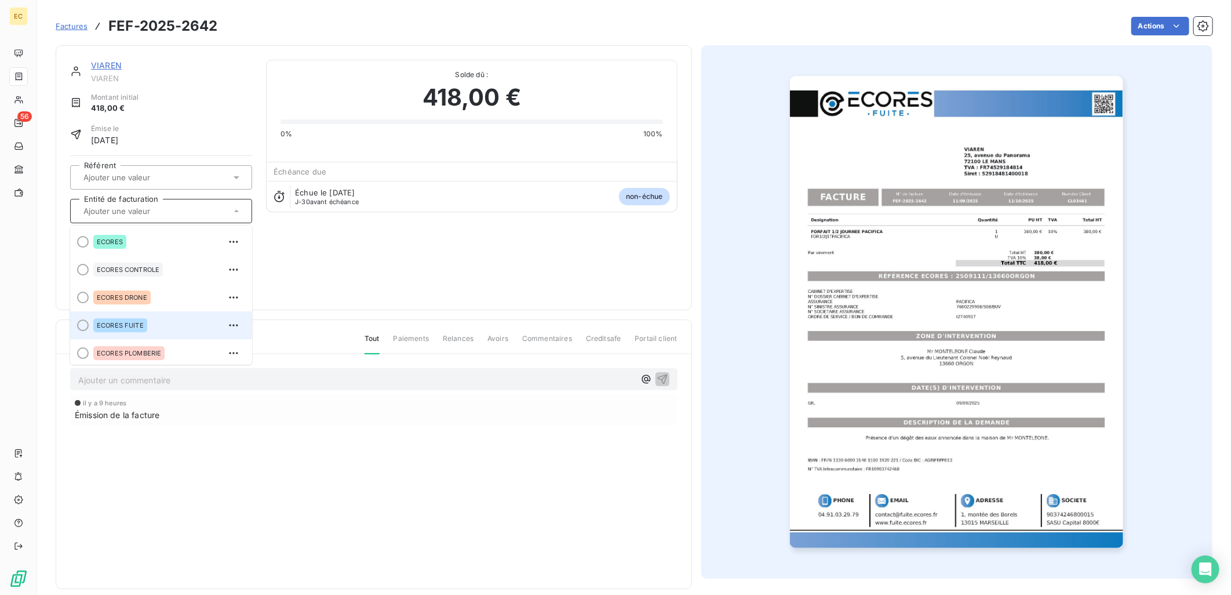
click at [144, 325] on div "ECORES FUITE" at bounding box center [120, 325] width 54 height 14
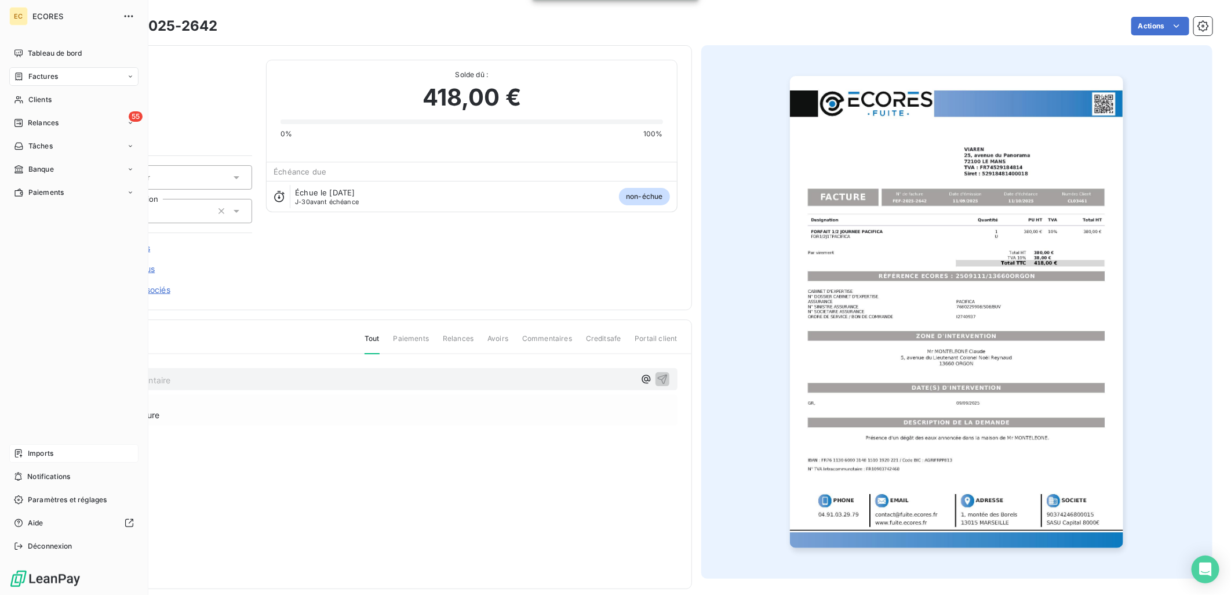
click at [45, 455] on span "Imports" at bounding box center [41, 453] width 26 height 10
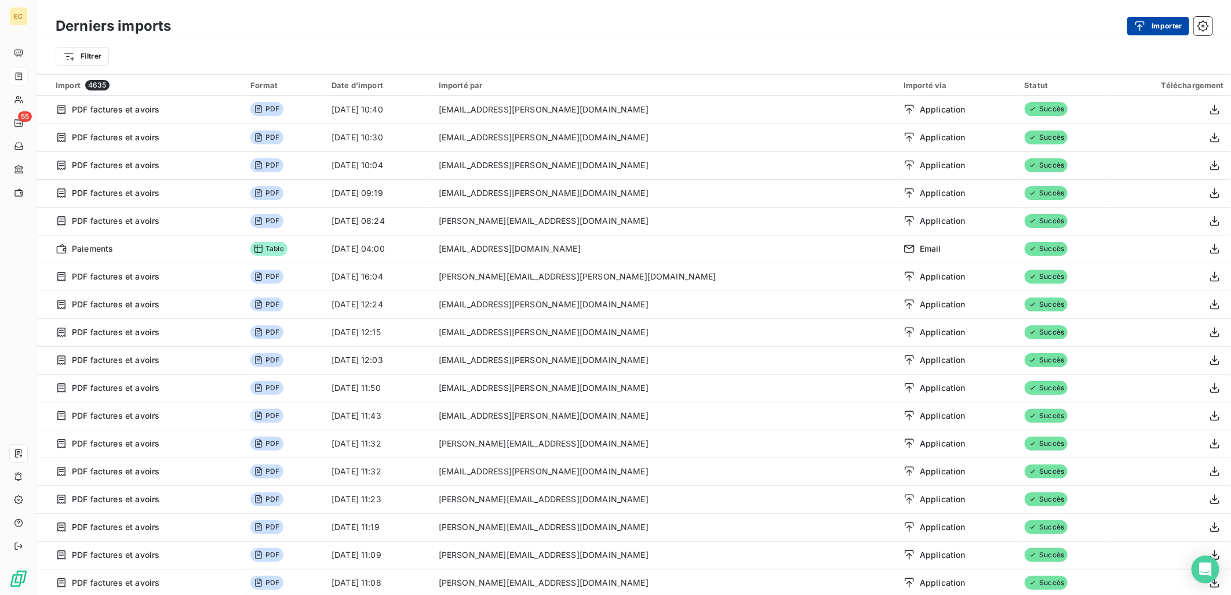
click at [1155, 25] on button "Importer" at bounding box center [1158, 26] width 62 height 19
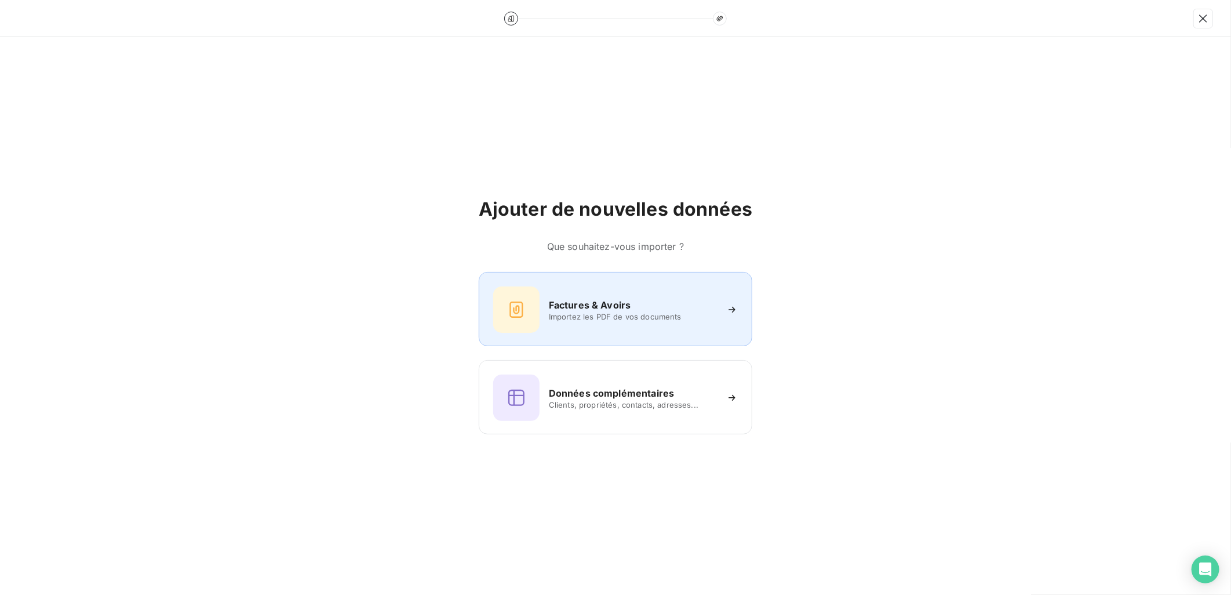
click at [655, 314] on span "Importez les PDF de vos documents" at bounding box center [633, 316] width 168 height 9
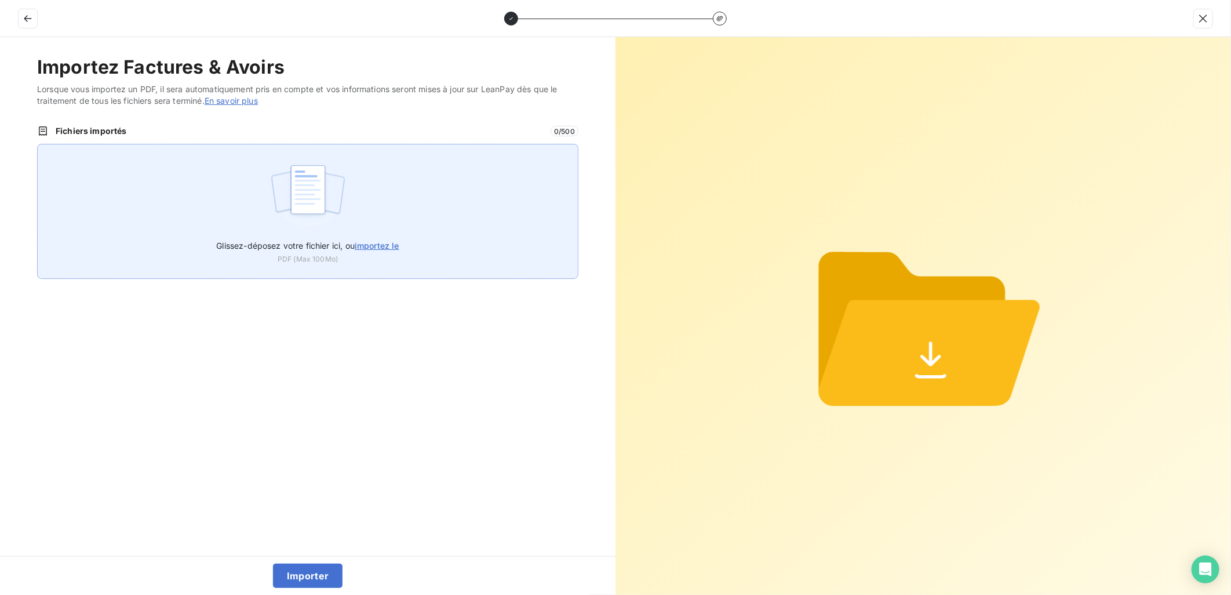
click at [410, 235] on div "Glissez-déposez votre fichier ici, ou importez le PDF (Max 100Mo)" at bounding box center [307, 211] width 541 height 135
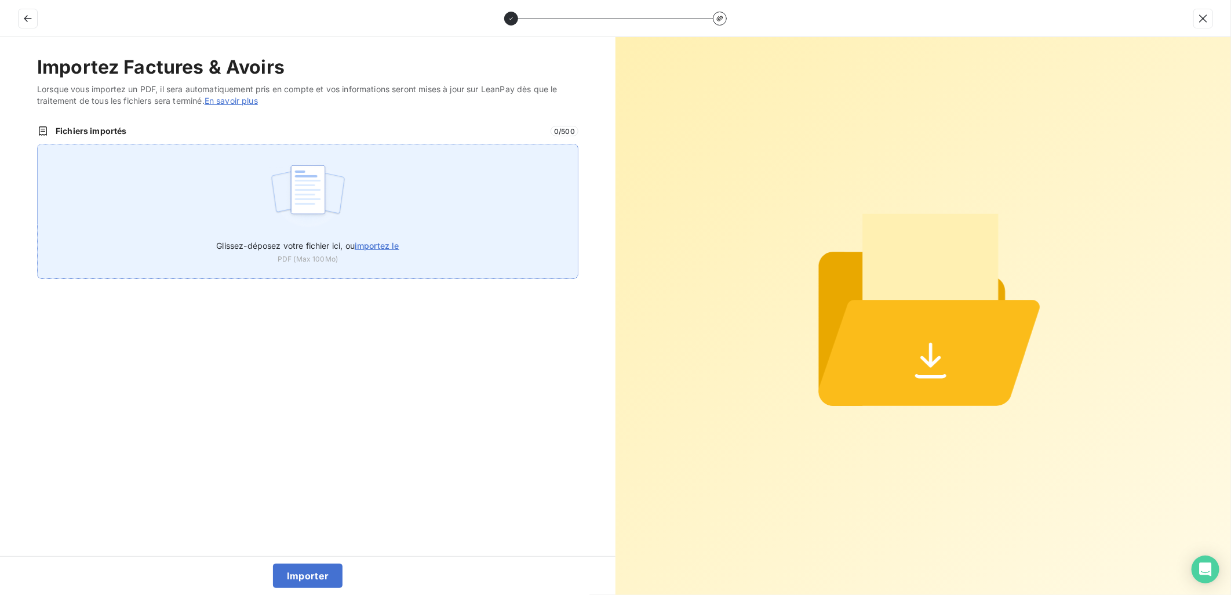
type input "C:\fakepath\FEF-2025-2643.pdf"
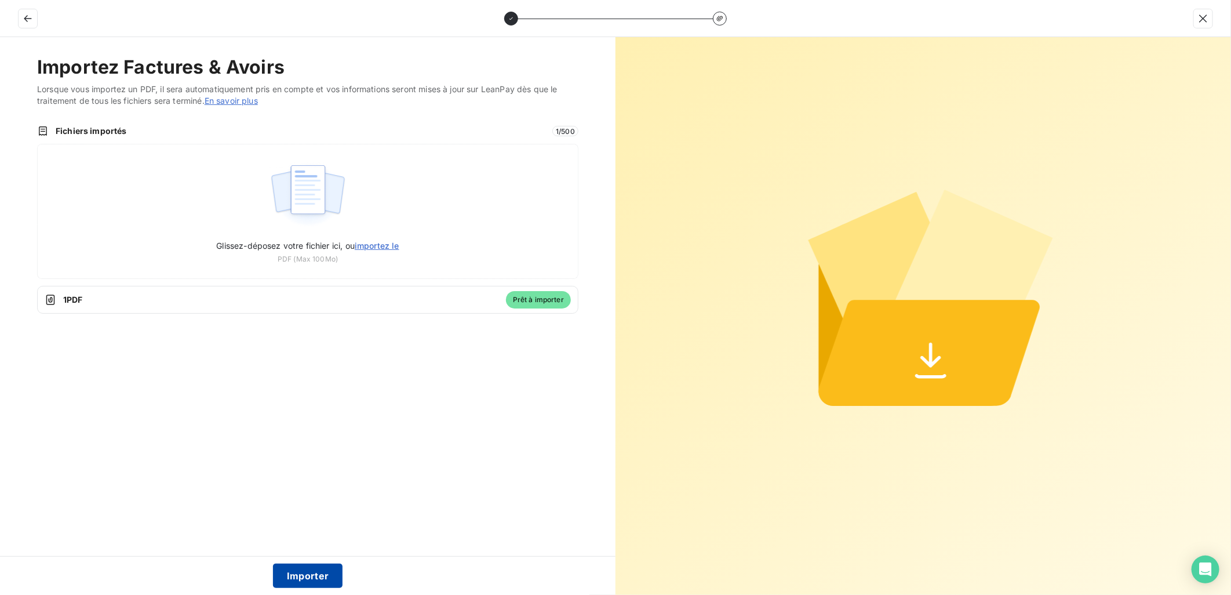
click at [318, 575] on button "Importer" at bounding box center [308, 575] width 70 height 24
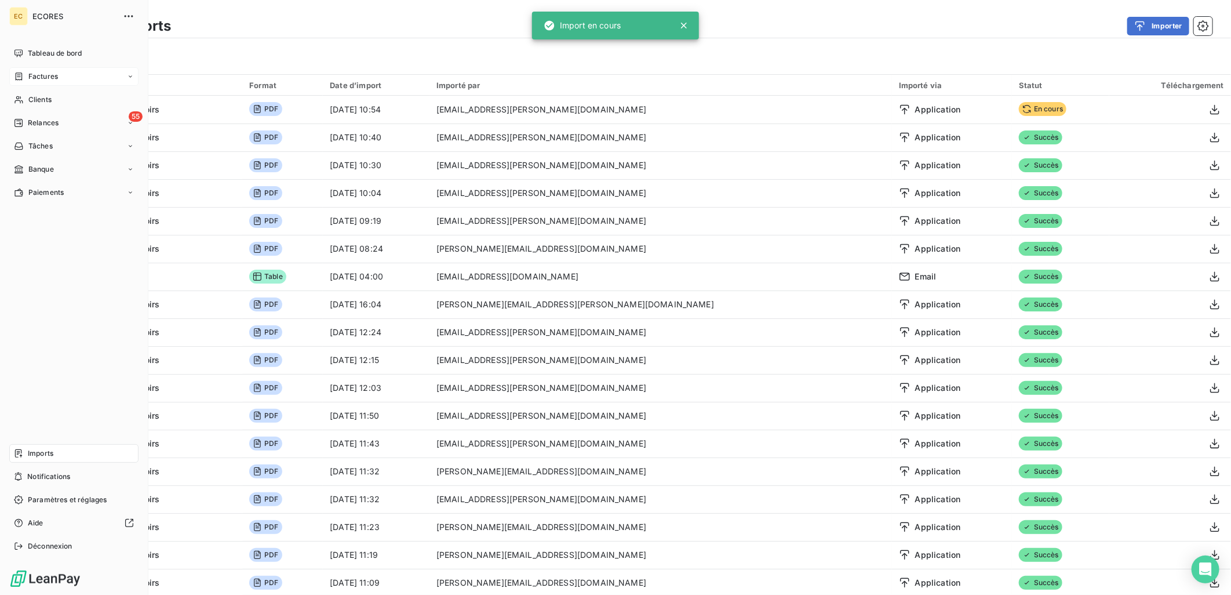
click at [31, 68] on div "Factures" at bounding box center [73, 76] width 129 height 19
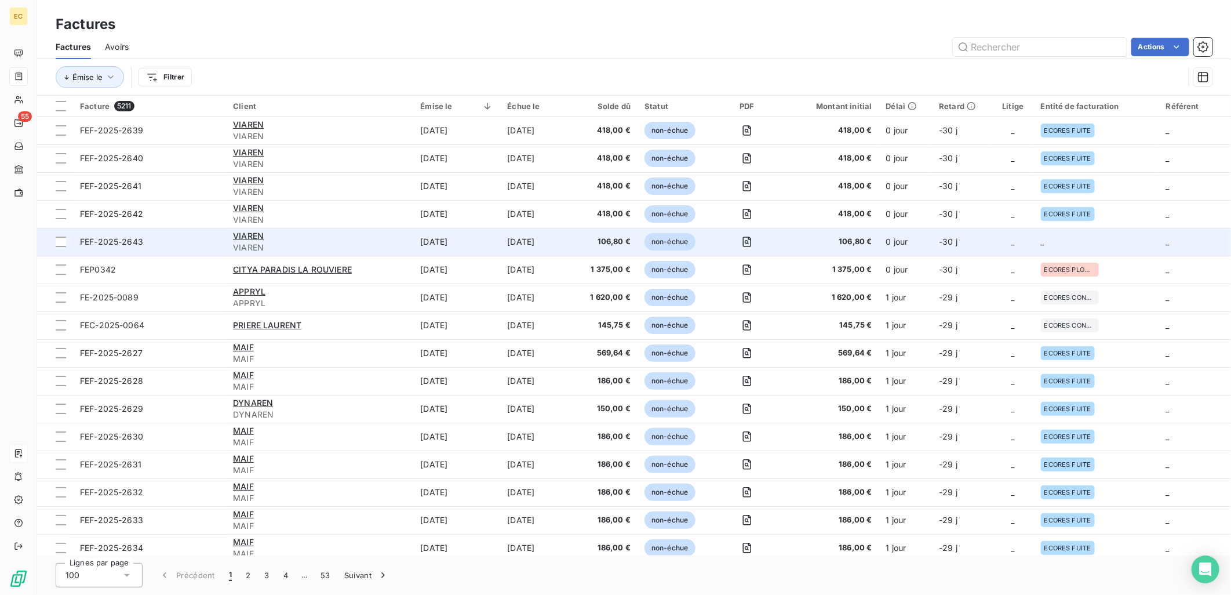
click at [1012, 240] on span "_" at bounding box center [1012, 241] width 3 height 10
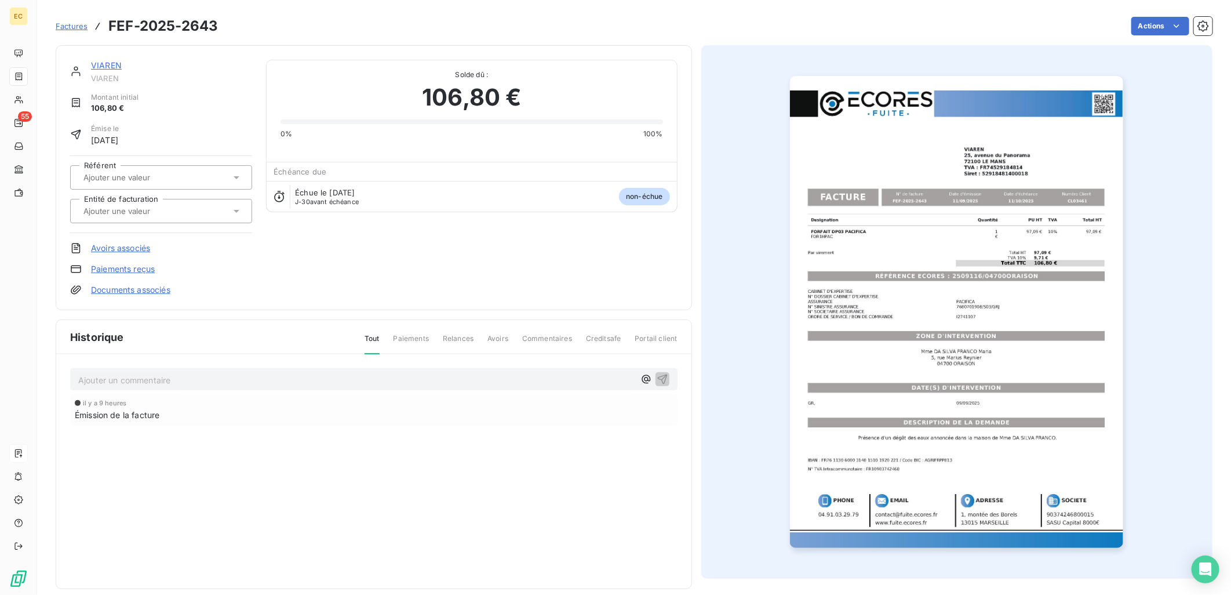
click at [132, 292] on link "Documents associés" at bounding box center [130, 290] width 79 height 12
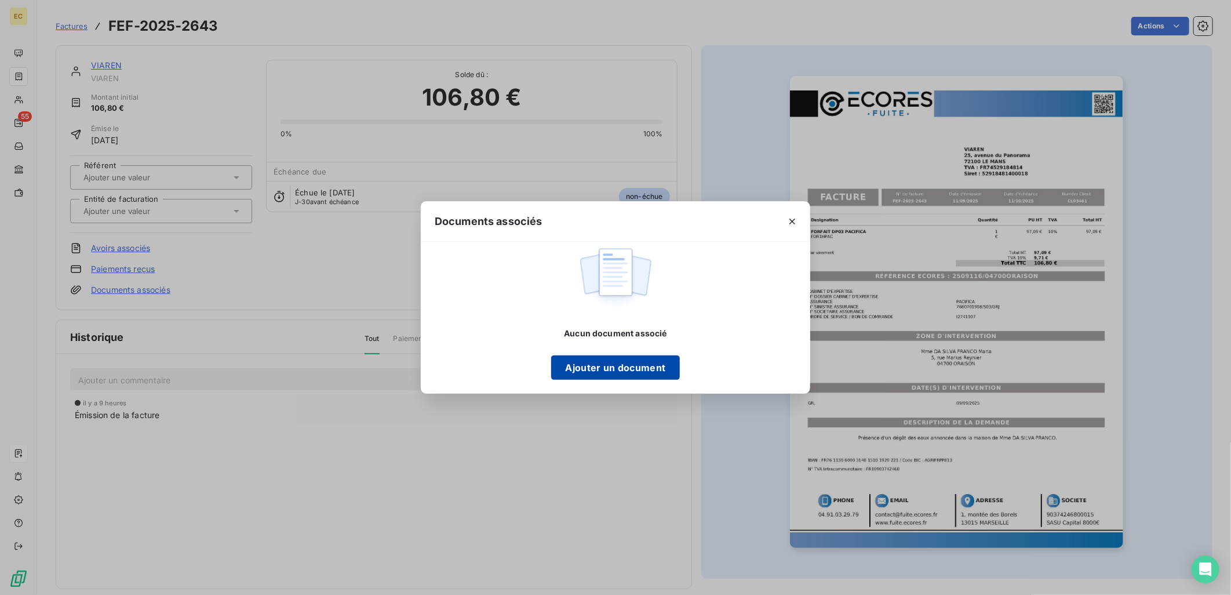
click at [595, 369] on button "Ajouter un document" at bounding box center [615, 367] width 128 height 24
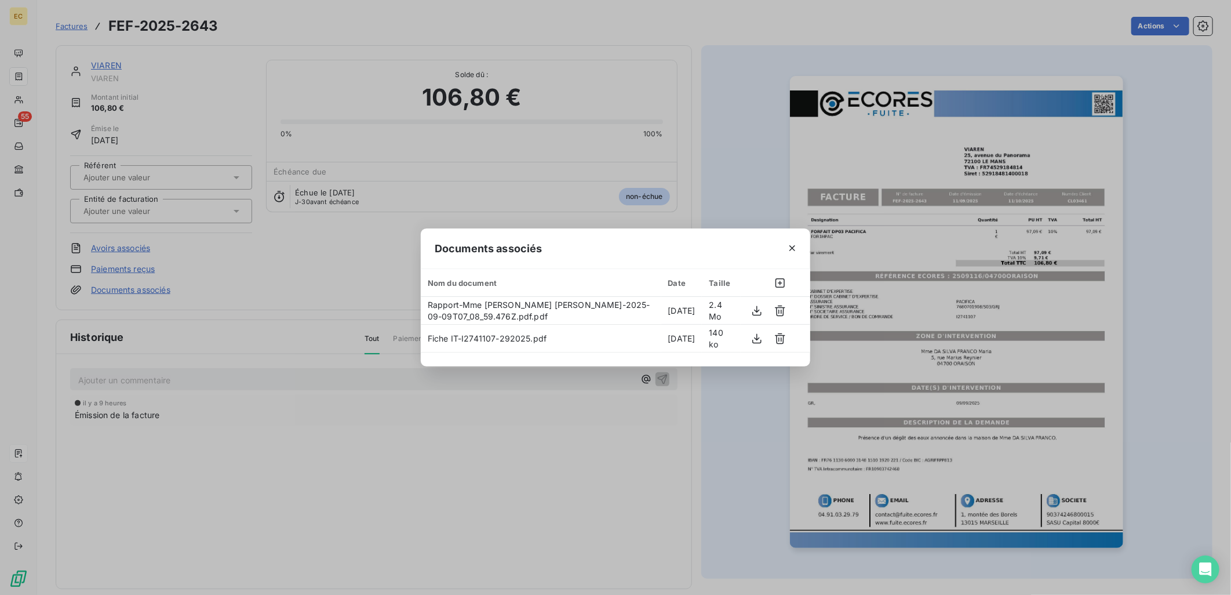
click at [182, 212] on div "Documents associés Nom du document Date Taille Rapport-Mme [PERSON_NAME] [PERSO…" at bounding box center [615, 297] width 1231 height 595
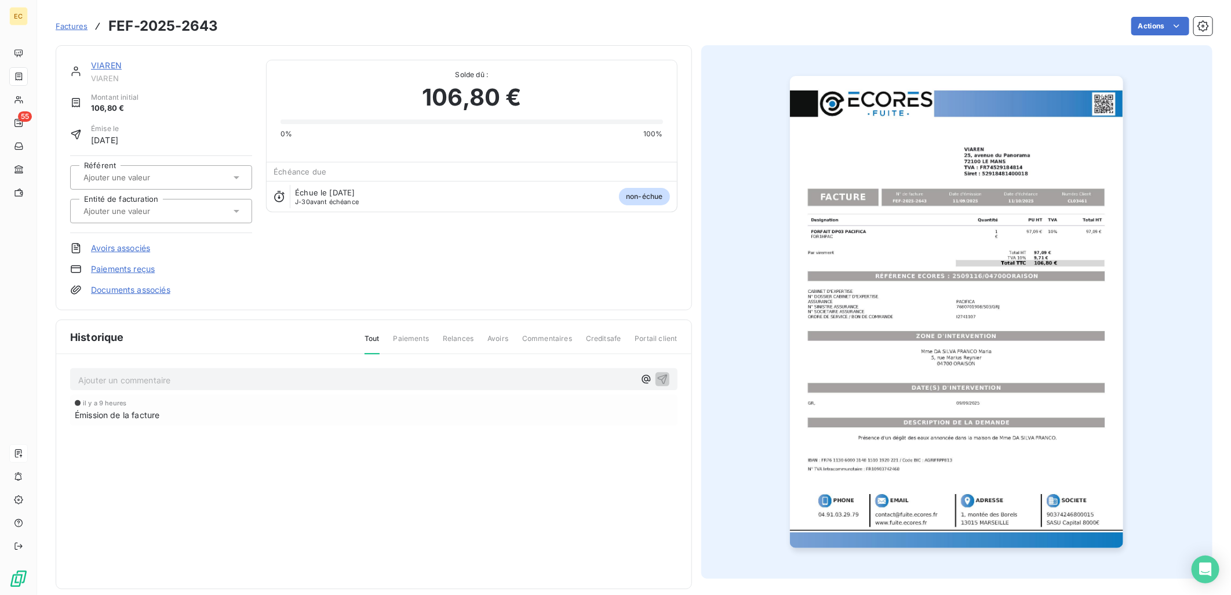
click at [182, 212] on input "text" at bounding box center [140, 211] width 117 height 10
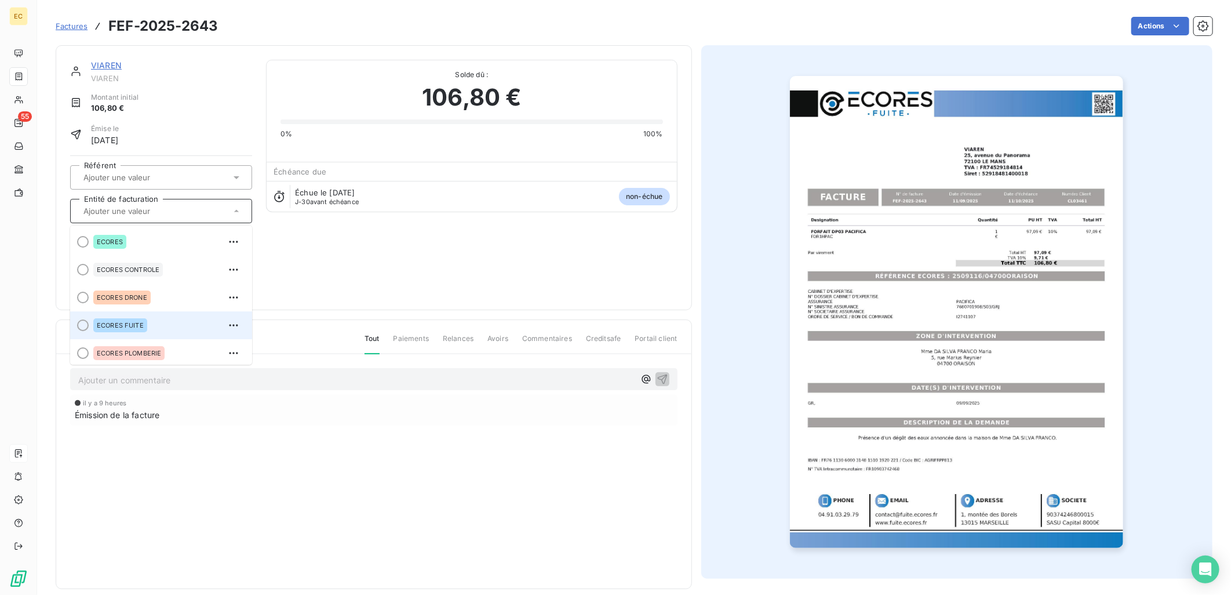
click at [165, 328] on div "ECORES FUITE" at bounding box center [168, 325] width 150 height 19
